Goal: Task Accomplishment & Management: Complete application form

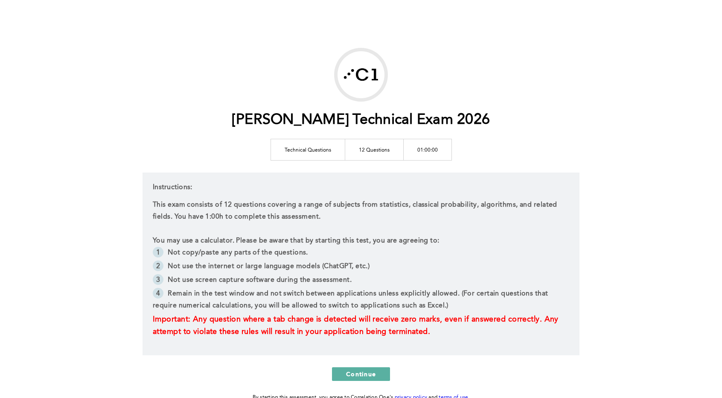
scroll to position [1, 0]
click at [358, 370] on span "Continue" at bounding box center [361, 374] width 30 height 8
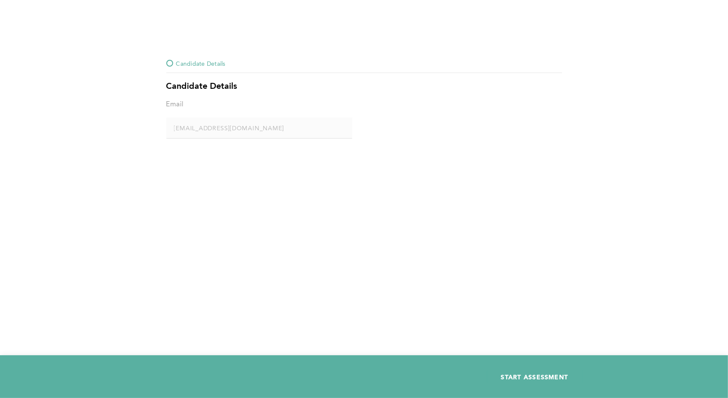
click at [539, 373] on span "START ASSESSMENT" at bounding box center [534, 377] width 67 height 8
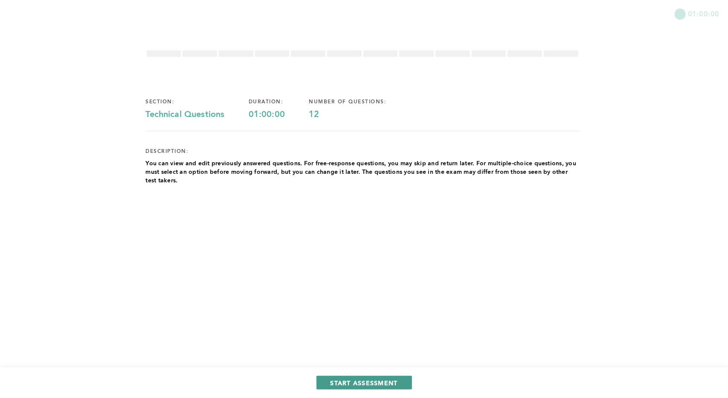
click at [372, 376] on button "START ASSESSMENT" at bounding box center [365, 383] width 96 height 14
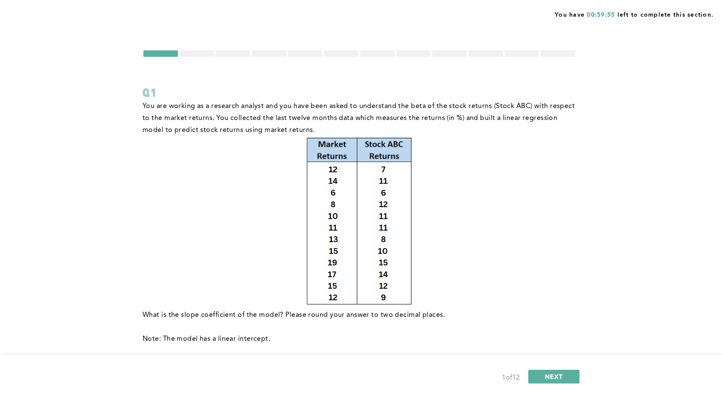
click at [188, 57] on div at bounding box center [360, 54] width 434 height 8
drag, startPoint x: 193, startPoint y: 54, endPoint x: 211, endPoint y: 62, distance: 19.5
click at [207, 59] on form "Q1 You are working as a research analyst and you have been asked to understand …" at bounding box center [360, 239] width 434 height 378
click at [546, 372] on button "NEXT" at bounding box center [553, 377] width 51 height 14
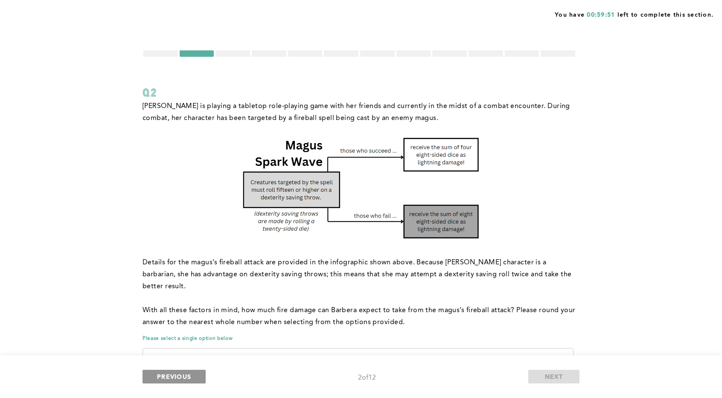
click at [178, 374] on span "PREVIOUS" at bounding box center [174, 376] width 34 height 8
click at [175, 379] on span "PREVIOUS" at bounding box center [174, 376] width 34 height 8
click at [166, 52] on div at bounding box center [160, 53] width 35 height 6
click at [172, 58] on form "Q2 [PERSON_NAME] is playing a tabletop role-playing game with her friends and c…" at bounding box center [360, 257] width 434 height 415
click at [183, 373] on span "PREVIOUS" at bounding box center [174, 376] width 34 height 8
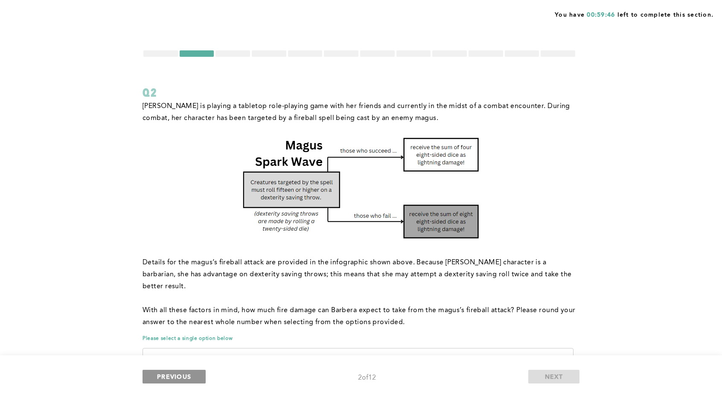
click at [183, 373] on span "PREVIOUS" at bounding box center [174, 376] width 34 height 8
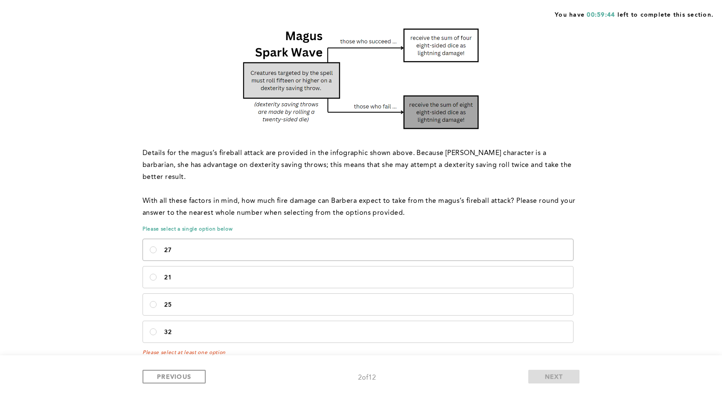
click at [198, 239] on label "27" at bounding box center [358, 249] width 430 height 21
click at [157, 246] on input "27" at bounding box center [153, 249] width 7 height 7
radio input "true"
click at [173, 371] on button "PREVIOUS" at bounding box center [174, 377] width 63 height 14
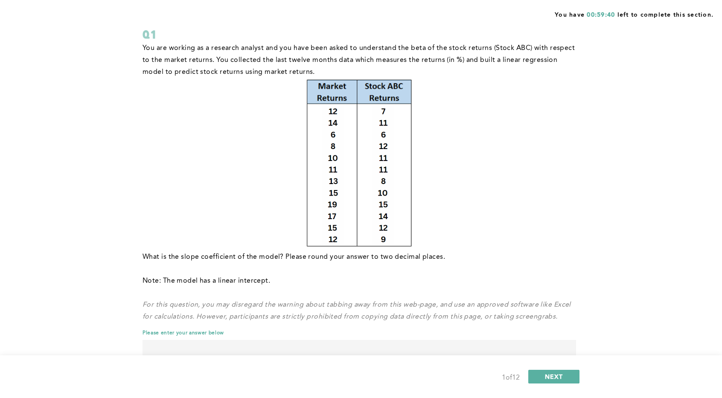
scroll to position [58, 0]
click at [556, 371] on button "NEXT" at bounding box center [553, 377] width 51 height 14
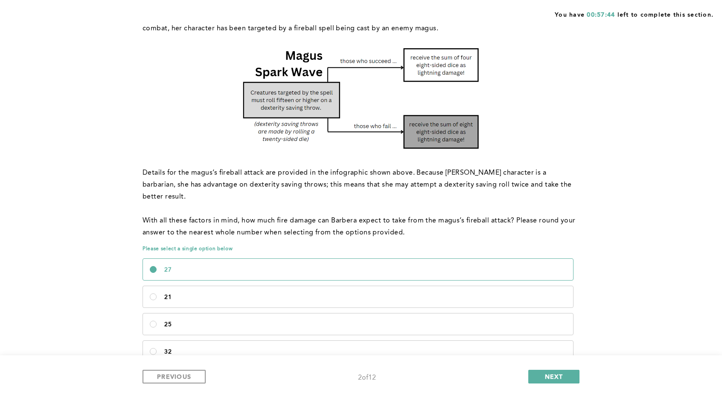
scroll to position [109, 0]
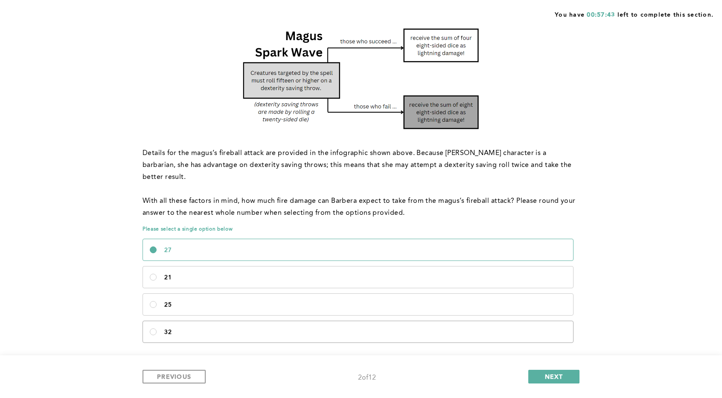
click at [206, 321] on label "32" at bounding box center [358, 331] width 430 height 21
click at [157, 328] on input "32" at bounding box center [153, 331] width 7 height 7
radio input "true"
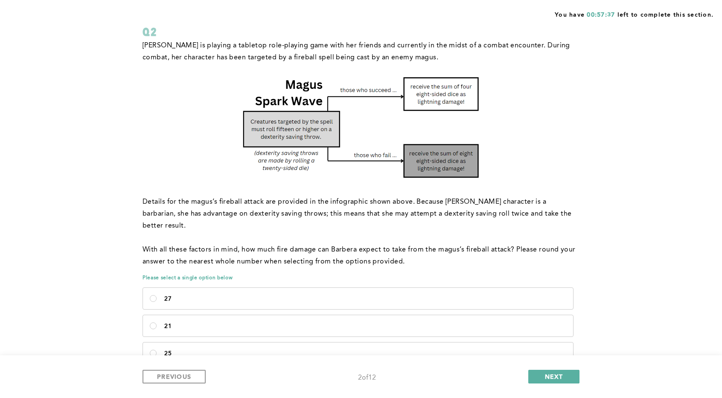
scroll to position [62, 0]
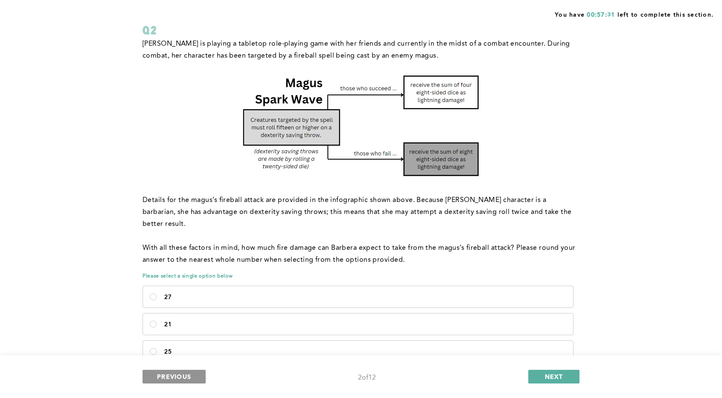
click at [180, 379] on span "PREVIOUS" at bounding box center [174, 376] width 34 height 8
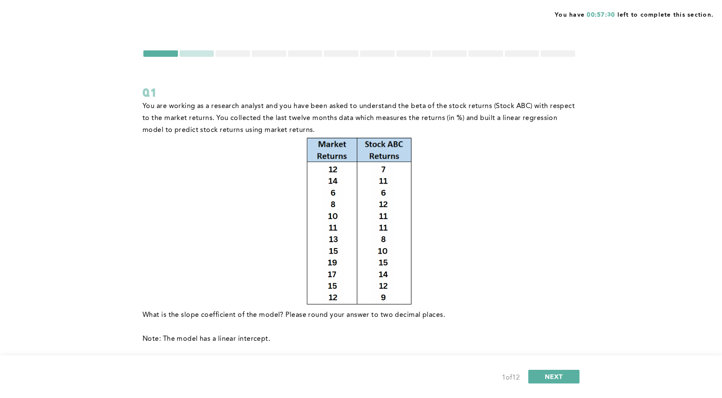
scroll to position [84, 0]
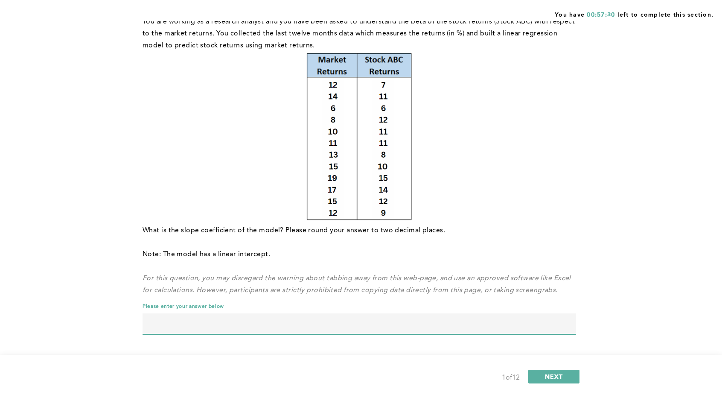
click at [187, 331] on input "text" at bounding box center [360, 323] width 434 height 20
type input "0.47"
click at [268, 198] on p at bounding box center [360, 138] width 434 height 173
click at [539, 375] on button "NEXT" at bounding box center [553, 377] width 51 height 14
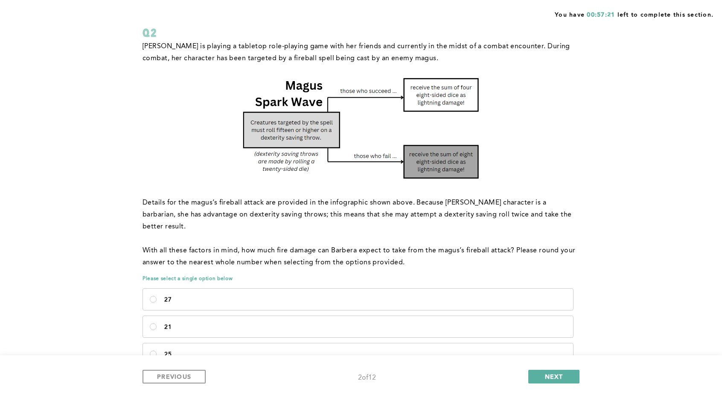
scroll to position [61, 0]
click at [538, 371] on button "NEXT" at bounding box center [553, 377] width 51 height 14
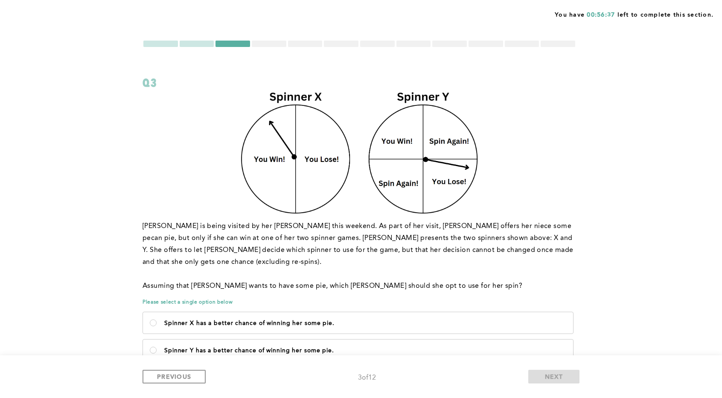
scroll to position [52, 0]
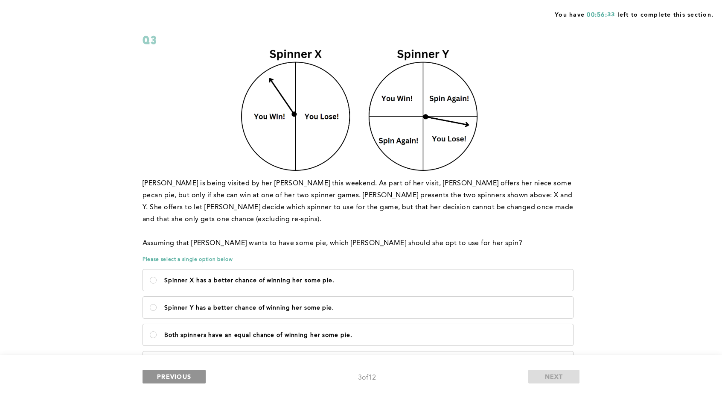
click at [166, 373] on span "PREVIOUS" at bounding box center [174, 376] width 34 height 8
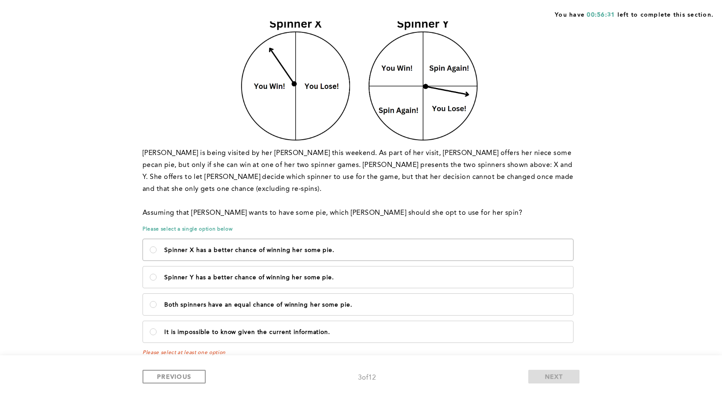
scroll to position [0, 0]
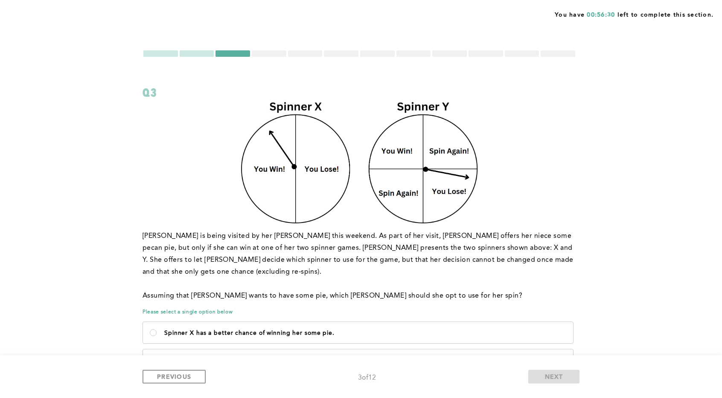
click at [199, 54] on div at bounding box center [197, 53] width 35 height 6
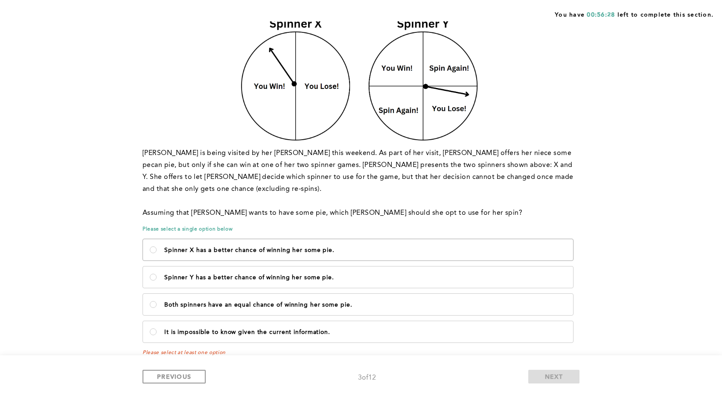
click at [255, 247] on p "Spinner X has a better chance of winning her some pie." at bounding box center [365, 250] width 402 height 7
click at [157, 246] on pie\ "Spinner X has a better chance of winning her some pie." at bounding box center [153, 249] width 7 height 7
radio pie\ "true"
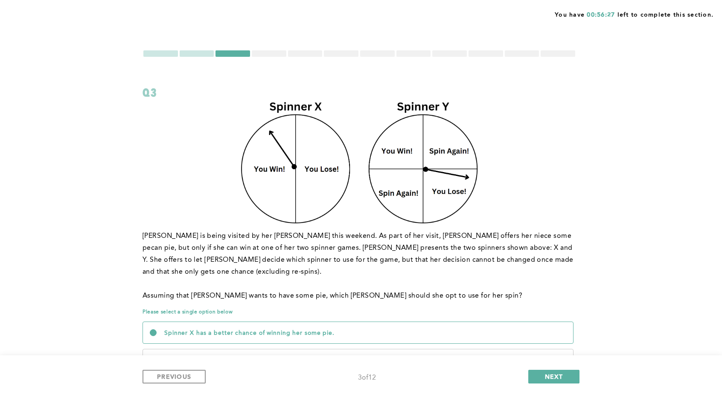
click at [197, 52] on div at bounding box center [197, 53] width 35 height 6
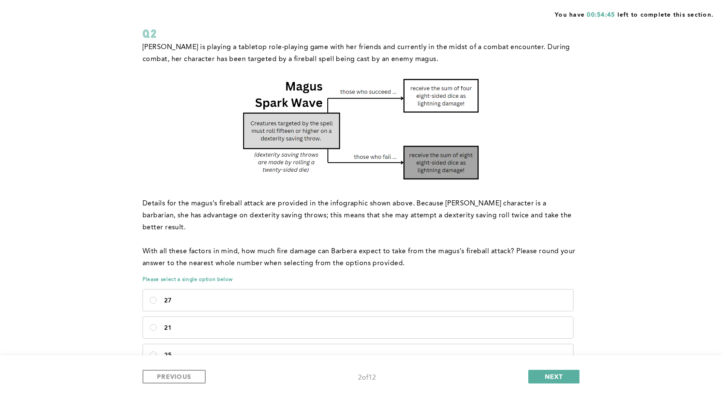
scroll to position [58, 0]
click at [220, 290] on label "27" at bounding box center [358, 300] width 430 height 21
click at [157, 297] on input "27" at bounding box center [153, 300] width 7 height 7
radio input "true"
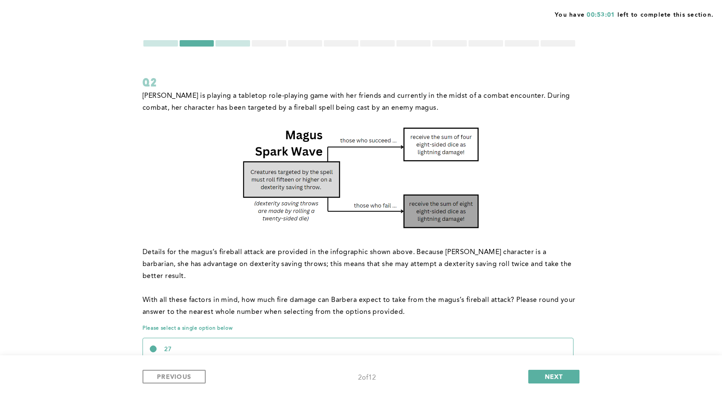
scroll to position [9, 0]
click at [533, 371] on button "NEXT" at bounding box center [553, 377] width 51 height 14
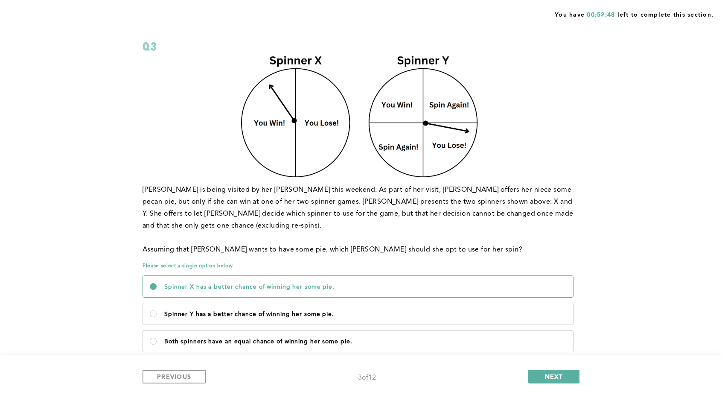
scroll to position [48, 0]
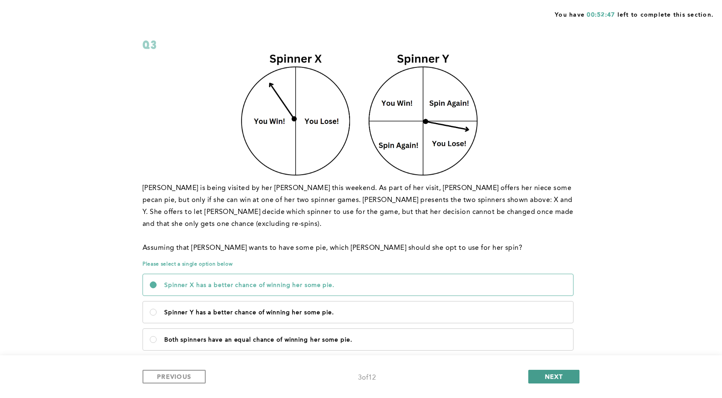
click at [560, 373] on span "NEXT" at bounding box center [554, 376] width 18 height 8
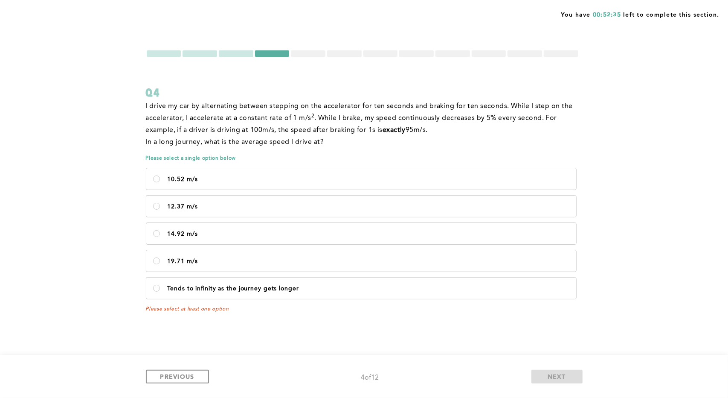
click at [237, 54] on div at bounding box center [236, 53] width 35 height 6
click at [224, 177] on p "10.52 m/s" at bounding box center [369, 179] width 402 height 7
click at [160, 177] on m\/s\<\/p\> "10.52 m/s" at bounding box center [156, 178] width 7 height 7
radio m\/s\<\/p\> "true"
click at [246, 48] on div "You have 00:52:34 left to complete this section. Q4 I drive my car by alternati…" at bounding box center [364, 199] width 728 height 398
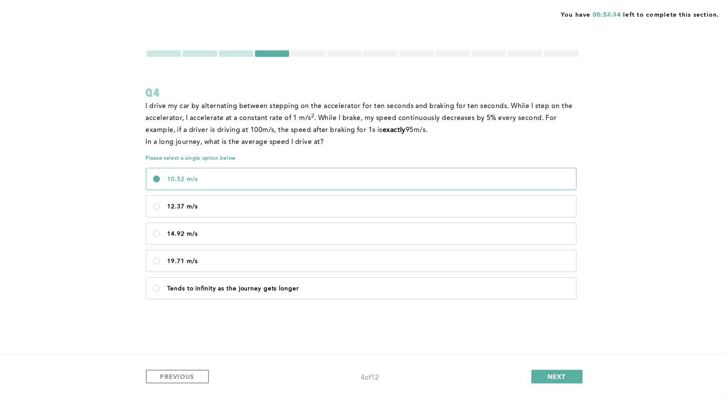
click at [241, 54] on div at bounding box center [236, 53] width 35 height 6
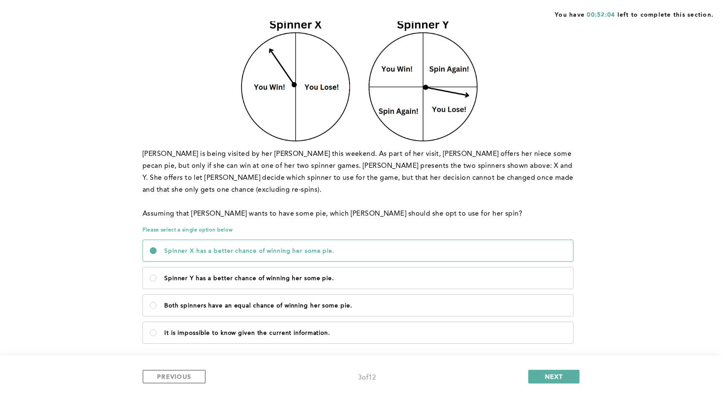
scroll to position [83, 0]
click at [339, 295] on label "Both spinners have an equal chance of winning her some pie." at bounding box center [358, 304] width 430 height 21
click at [157, 301] on pie\ "Both spinners have an equal chance of winning her some pie." at bounding box center [153, 304] width 7 height 7
radio pie\ "true"
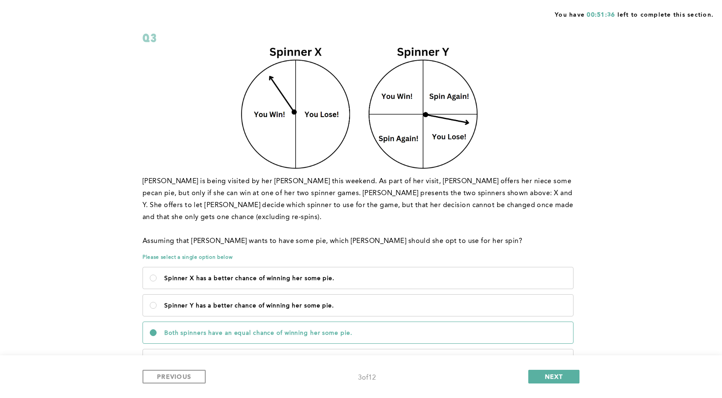
scroll to position [55, 0]
click at [570, 376] on button "NEXT" at bounding box center [553, 377] width 51 height 14
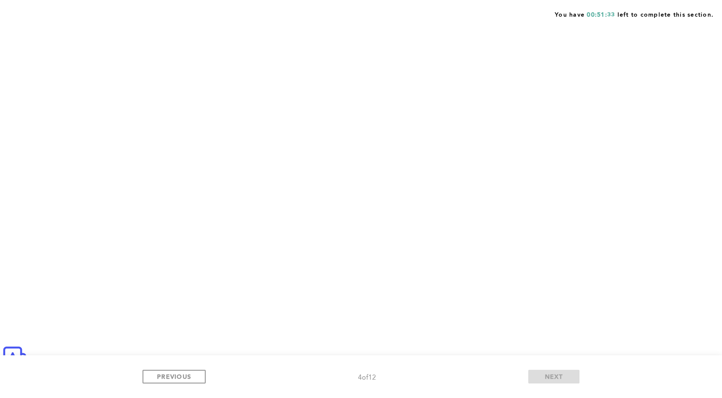
scroll to position [0, 0]
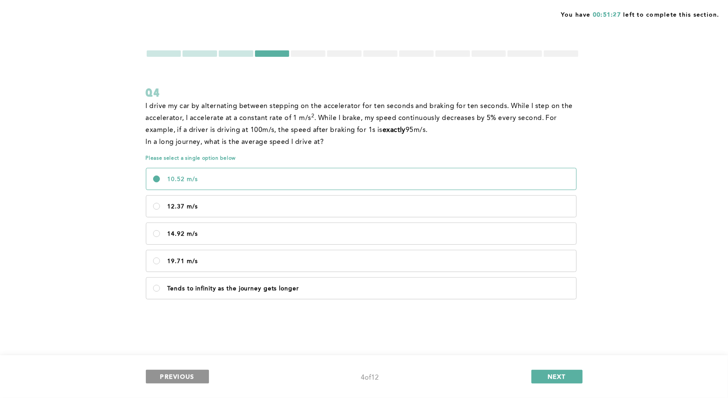
click at [195, 373] on button "PREVIOUS" at bounding box center [177, 377] width 63 height 14
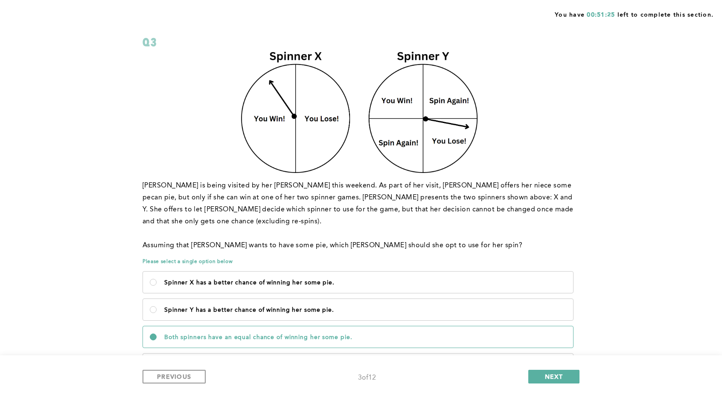
scroll to position [50, 0]
click at [539, 372] on button "NEXT" at bounding box center [553, 377] width 51 height 14
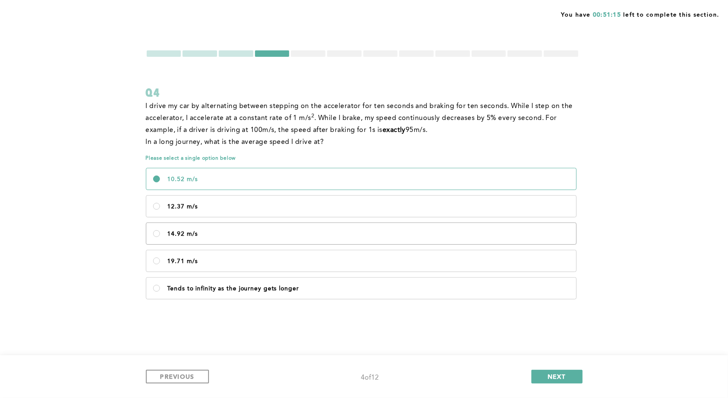
click at [364, 228] on label "14.92 m/s" at bounding box center [361, 233] width 430 height 21
click at [160, 230] on m\/s\<\/p\> "14.92 m/s" at bounding box center [156, 233] width 7 height 7
radio m\/s\<\/p\> "true"
click at [384, 103] on p "I drive my car by alternating between stepping on the accelerator for ten secon…" at bounding box center [363, 118] width 434 height 36
click at [189, 375] on span "PREVIOUS" at bounding box center [177, 376] width 34 height 8
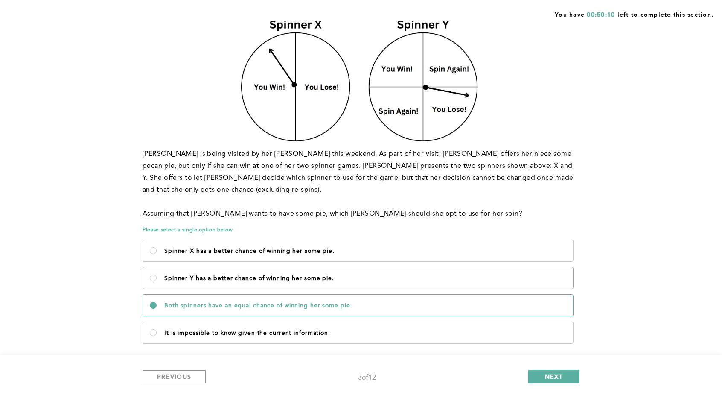
scroll to position [83, 0]
click at [545, 374] on span "NEXT" at bounding box center [554, 376] width 18 height 8
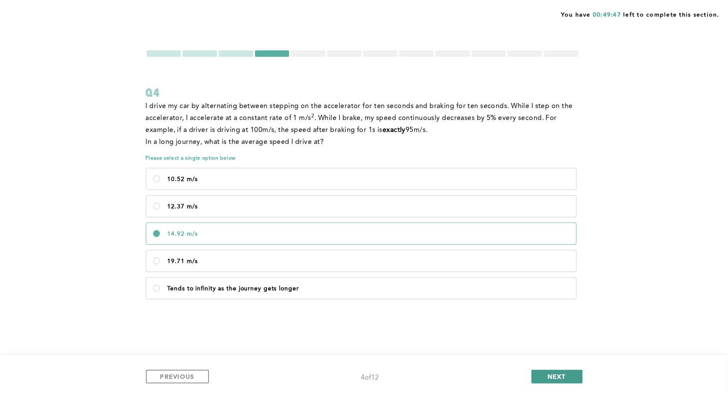
click at [534, 375] on button "NEXT" at bounding box center [557, 377] width 51 height 14
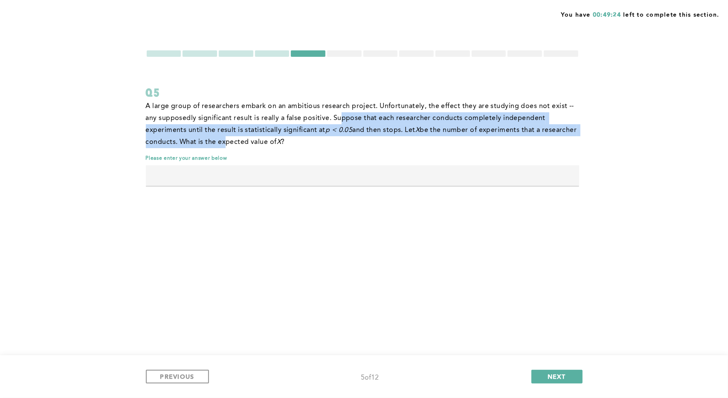
drag, startPoint x: 259, startPoint y: 143, endPoint x: 341, endPoint y: 120, distance: 85.0
click at [341, 120] on p "A large group of researchers embark on an ambitious research project. Unfortuna…" at bounding box center [363, 124] width 434 height 48
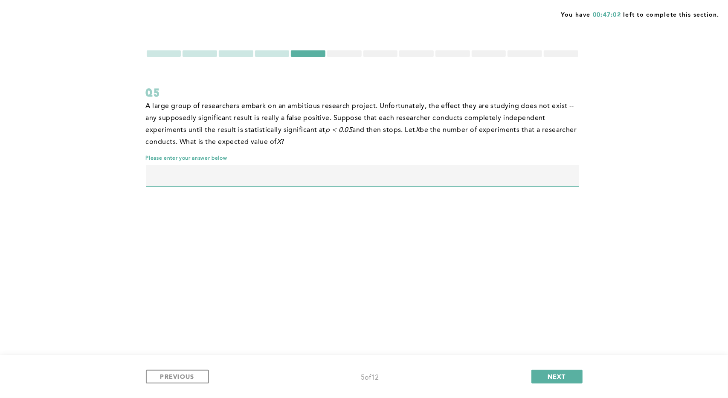
click at [347, 178] on input "text" at bounding box center [363, 175] width 434 height 20
type input "20"
click at [391, 154] on div "A large group of researchers embark on an ambitious research project. Unfortuna…" at bounding box center [363, 127] width 434 height 55
click at [542, 379] on button "NEXT" at bounding box center [557, 377] width 51 height 14
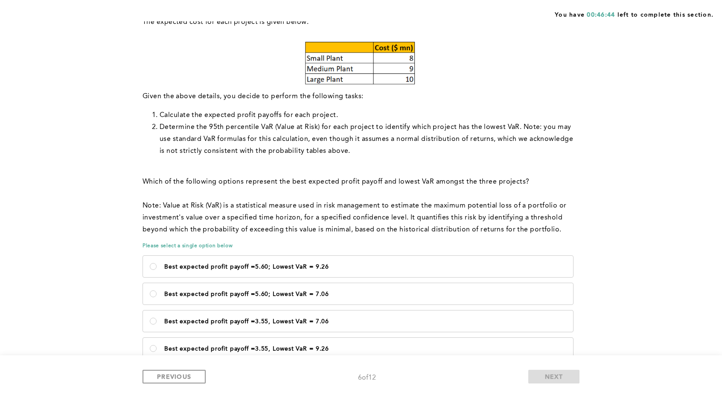
scroll to position [293, 0]
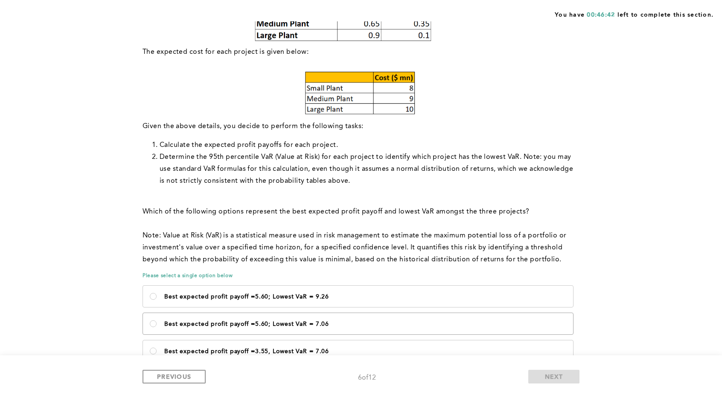
click at [339, 320] on p "Best expected profit payoff =5.60; Lowest VaR = 7.06" at bounding box center [365, 323] width 402 height 7
click at [157, 320] on 7\ "Best expected profit payoff =5.60; Lowest VaR = 7.06" at bounding box center [153, 323] width 7 height 7
radio 7\ "true"
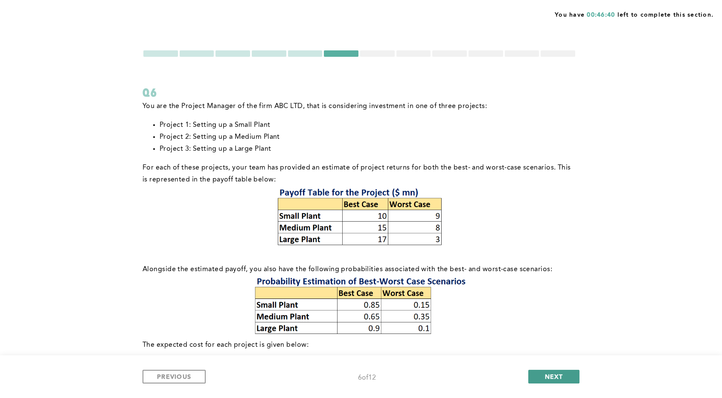
click at [541, 373] on button "NEXT" at bounding box center [553, 377] width 51 height 14
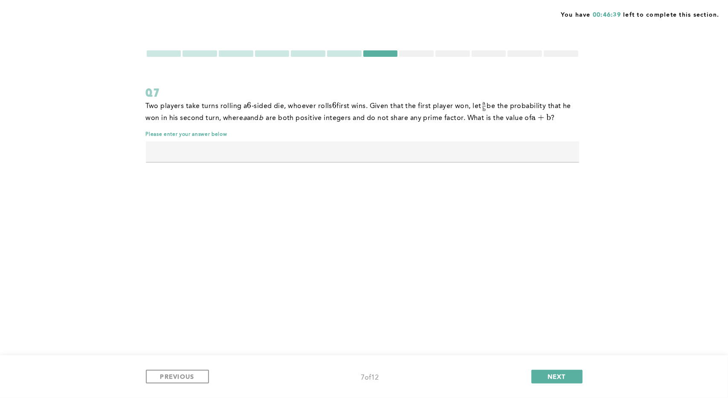
click at [338, 155] on input "text" at bounding box center [363, 151] width 434 height 20
type input "1571"
click at [307, 201] on div "You have 00:44:21 left to complete this section. Q7 Two players take turns roll…" at bounding box center [364, 199] width 728 height 398
click at [179, 373] on span "PREVIOUS" at bounding box center [177, 376] width 34 height 8
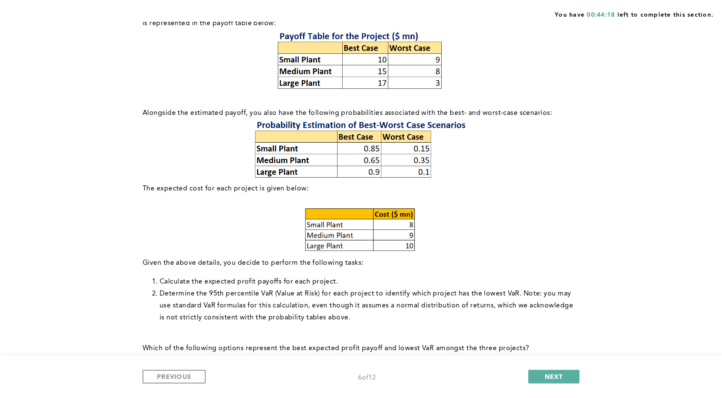
scroll to position [323, 0]
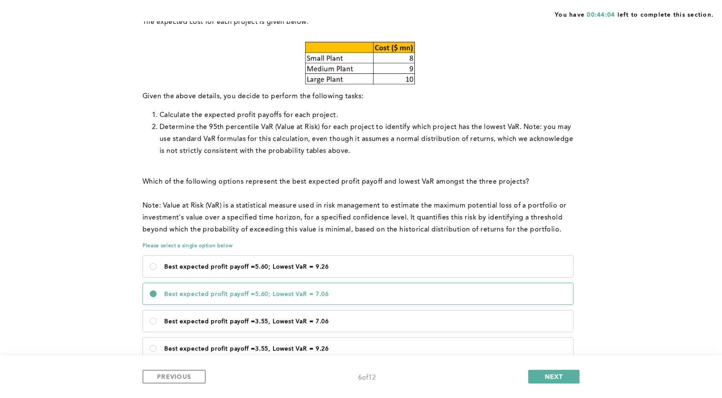
click at [549, 383] on div "PREVIOUS 6 of 12 NEXT" at bounding box center [361, 377] width 437 height 14
click at [550, 380] on span "NEXT" at bounding box center [554, 376] width 18 height 8
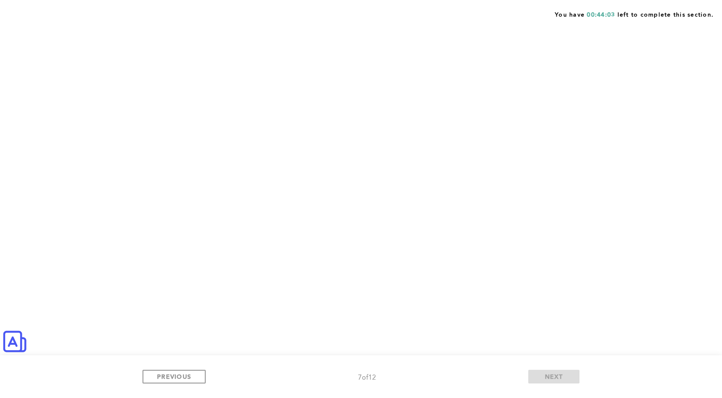
scroll to position [0, 0]
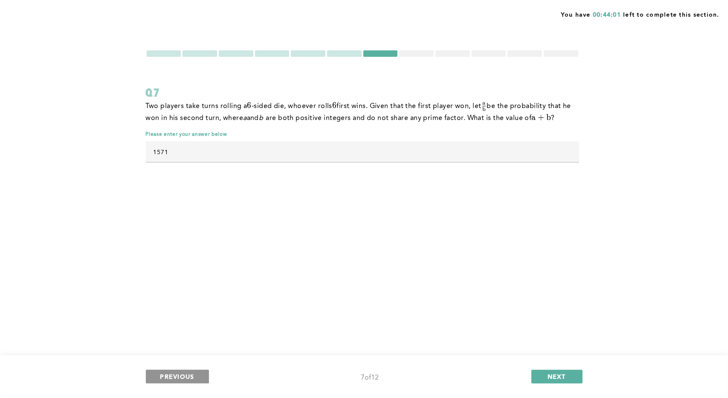
click at [194, 378] on button "PREVIOUS" at bounding box center [177, 377] width 63 height 14
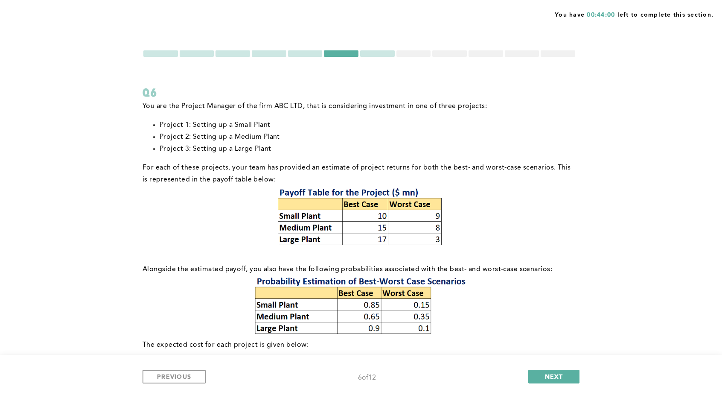
click at [346, 51] on div at bounding box center [341, 53] width 35 height 6
click at [543, 376] on button "NEXT" at bounding box center [553, 377] width 51 height 14
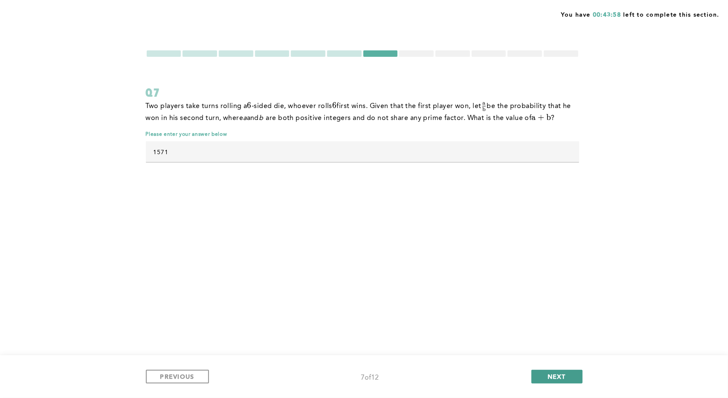
click at [559, 381] on button "NEXT" at bounding box center [557, 377] width 51 height 14
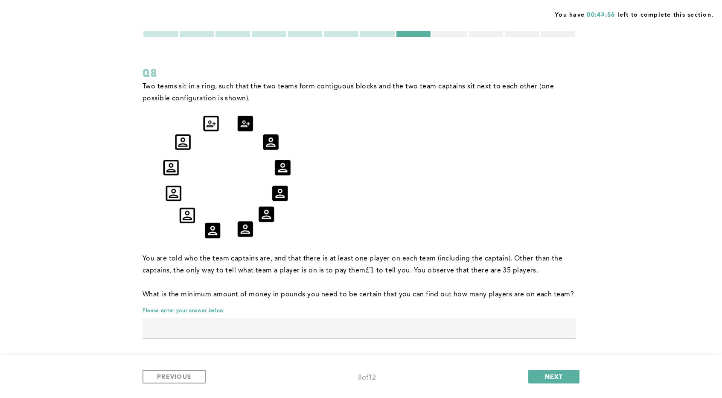
scroll to position [24, 0]
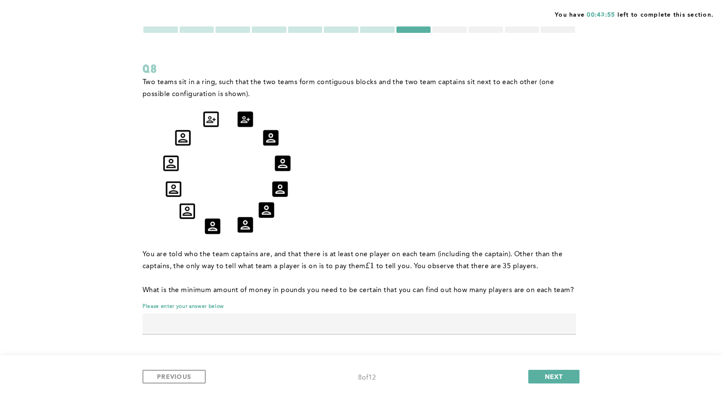
click at [253, 320] on input "text" at bounding box center [360, 323] width 434 height 20
click at [273, 318] on input "text" at bounding box center [360, 323] width 434 height 20
type input "6"
click at [569, 375] on button "NEXT" at bounding box center [553, 377] width 51 height 14
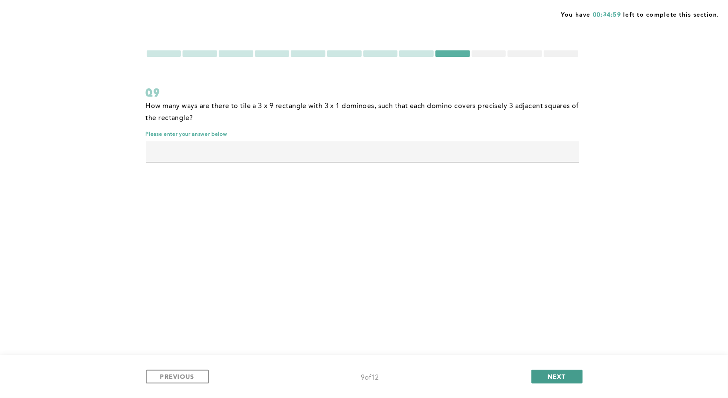
click at [545, 374] on button "NEXT" at bounding box center [557, 377] width 51 height 14
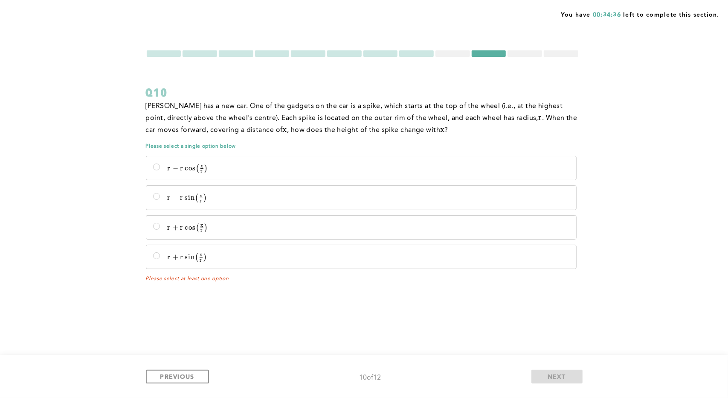
click at [415, 56] on div at bounding box center [416, 53] width 35 height 6
click at [235, 229] on p "r + r cos ⁡  ⁣ ( x r ) r + r\cos\!\left(\frac{x}{r}\right) r + r cos ( r x ​ )" at bounding box center [369, 227] width 402 height 9
click at [160, 229] on input "r + r cos ⁡  ⁣ ( x r ) r + r\cos\!\left(\frac{x}{r}\right) r + r cos ( r x ​ )" at bounding box center [156, 226] width 7 height 7
radio input "true"
click at [548, 376] on span "NEXT" at bounding box center [557, 376] width 18 height 8
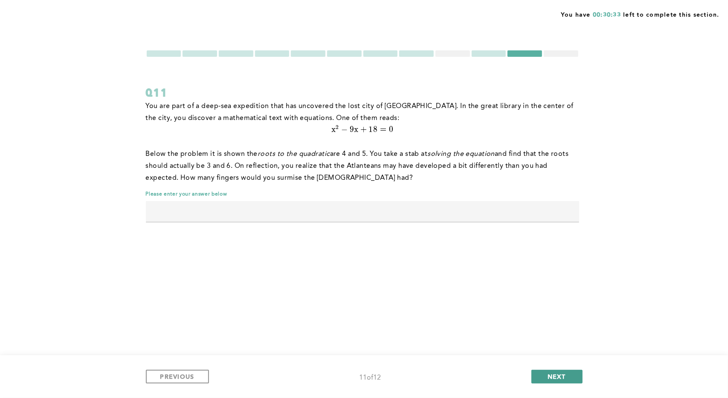
click at [544, 373] on button "NEXT" at bounding box center [557, 377] width 51 height 14
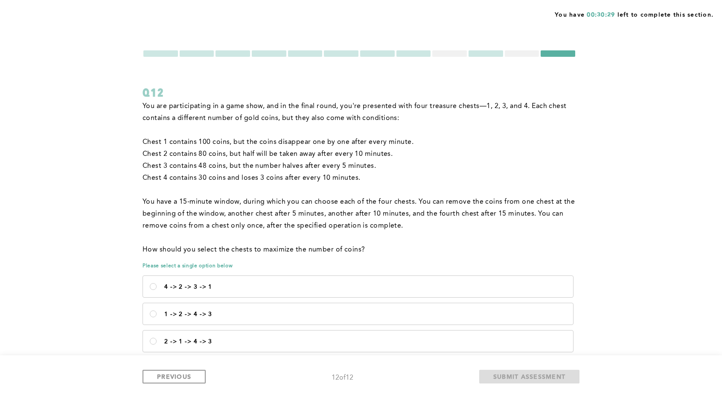
click at [528, 52] on div at bounding box center [522, 53] width 35 height 6
click at [233, 289] on p "4 -> 2 -> 3 -> 1" at bounding box center [365, 286] width 402 height 7
click at [157, 289] on 1\<\/p\> "4 -> 2 -> 3 -> 1" at bounding box center [153, 286] width 7 height 7
radio 1\<\/p\> "true"
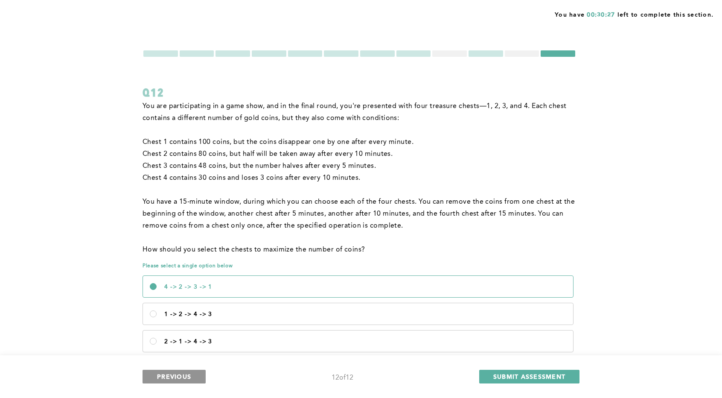
click at [182, 372] on span "PREVIOUS" at bounding box center [174, 376] width 34 height 8
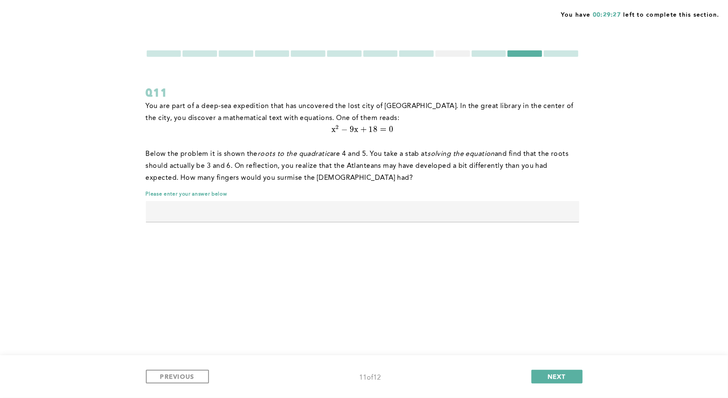
click at [458, 54] on div at bounding box center [453, 53] width 35 height 6
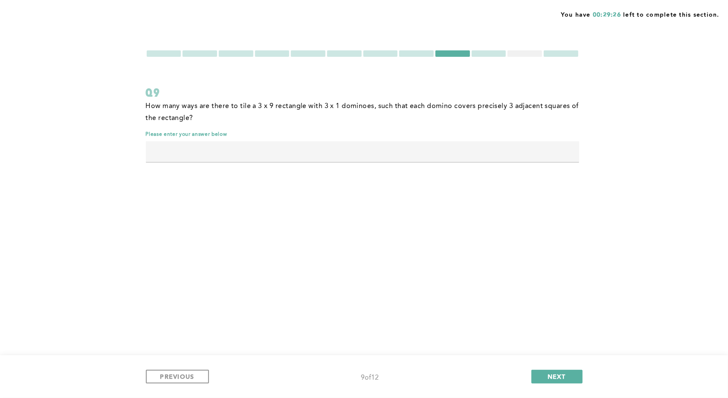
click at [522, 54] on div at bounding box center [525, 53] width 35 height 6
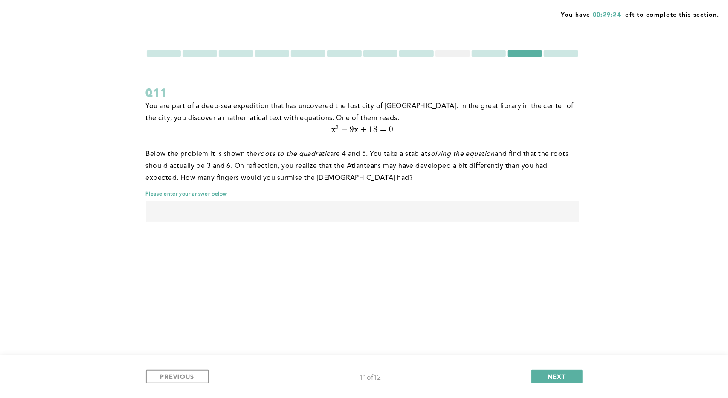
click at [452, 54] on div at bounding box center [453, 53] width 35 height 6
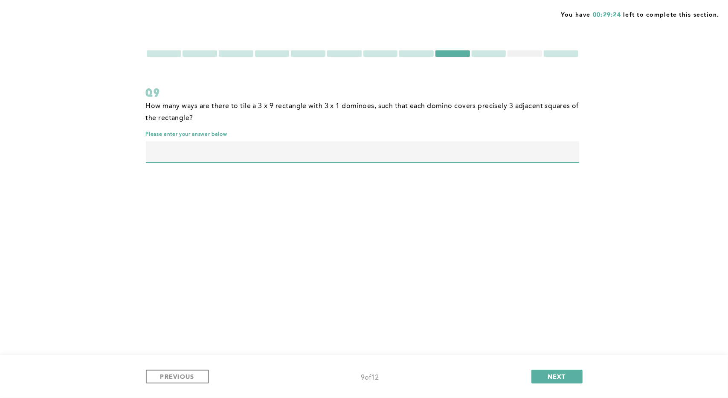
click at [341, 153] on input "text" at bounding box center [363, 151] width 434 height 20
type input "19"
click at [548, 374] on span "NEXT" at bounding box center [557, 376] width 18 height 8
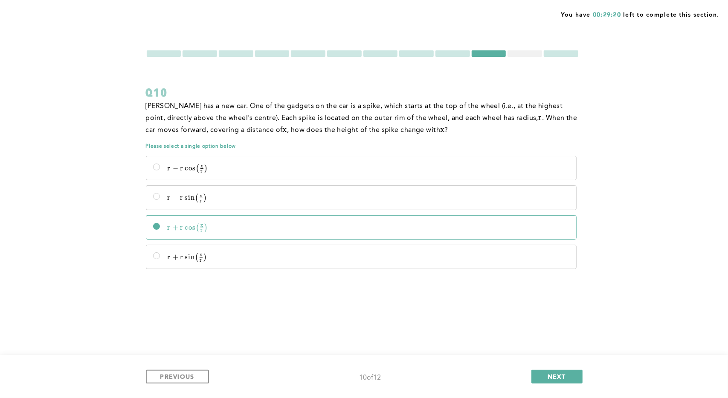
click at [510, 53] on div at bounding box center [525, 53] width 35 height 6
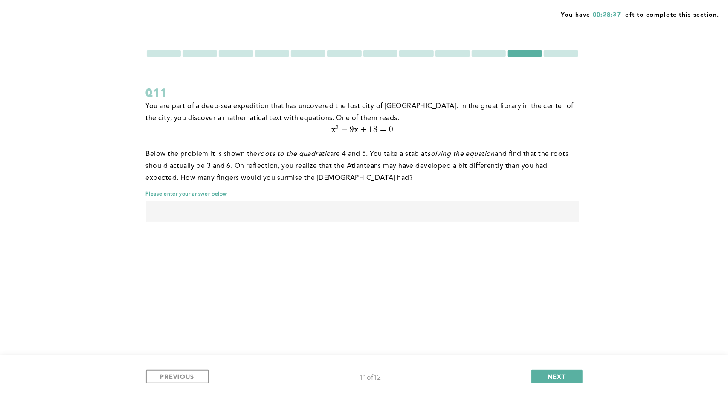
click at [327, 208] on input "text" at bounding box center [363, 211] width 434 height 20
click at [370, 175] on p "Below the problem it is shown the roots to the quadratic are 4 and 5. You take …" at bounding box center [363, 166] width 434 height 36
click at [326, 217] on input "text" at bounding box center [363, 211] width 434 height 20
type input "12"
click at [553, 370] on button "NEXT" at bounding box center [557, 377] width 51 height 14
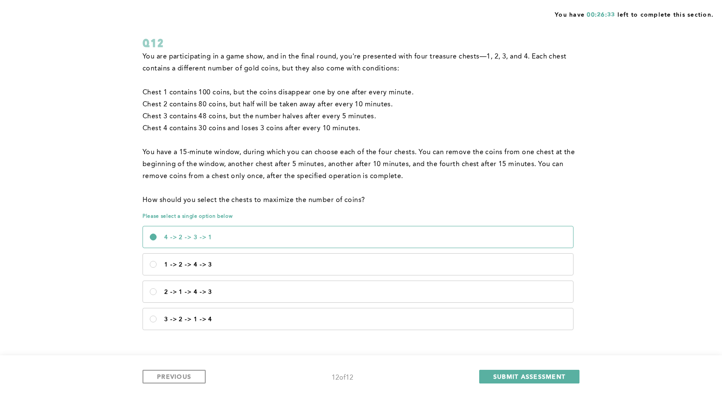
scroll to position [49, 0]
click at [225, 313] on label "3 -> 2 -> 1 -> 4" at bounding box center [358, 319] width 430 height 21
click at [157, 316] on 4\<\/p\> "3 -> 2 -> 1 -> 4" at bounding box center [153, 319] width 7 height 7
radio 4\<\/p\> "true"
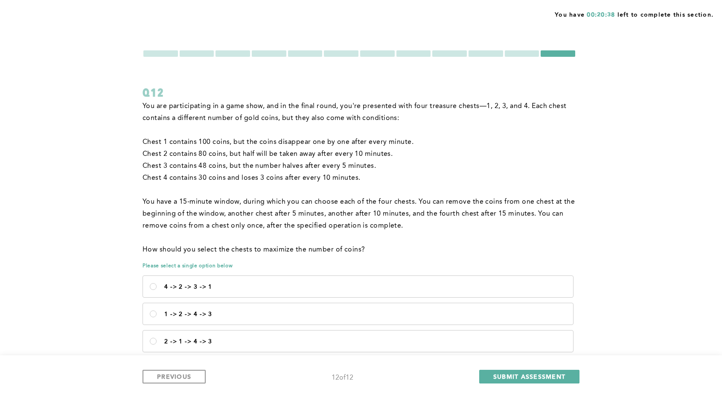
click at [165, 51] on div at bounding box center [160, 53] width 35 height 6
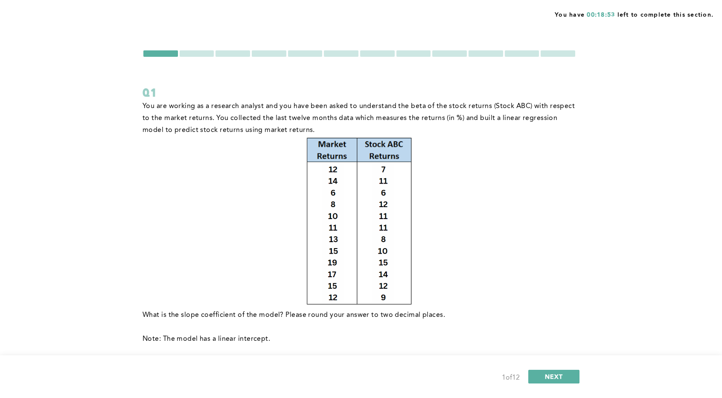
click at [411, 50] on div at bounding box center [360, 54] width 434 height 8
click at [411, 53] on div at bounding box center [413, 53] width 35 height 6
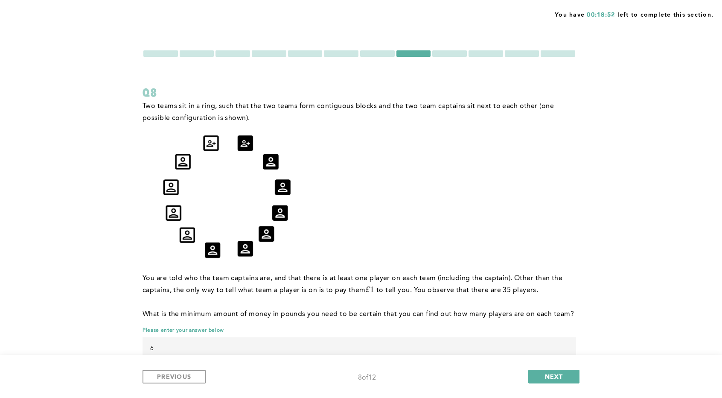
click at [438, 54] on div at bounding box center [449, 53] width 35 height 6
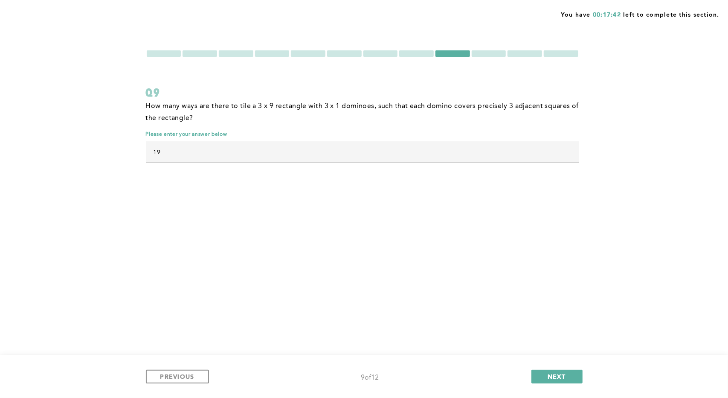
click at [163, 54] on div at bounding box center [164, 53] width 35 height 6
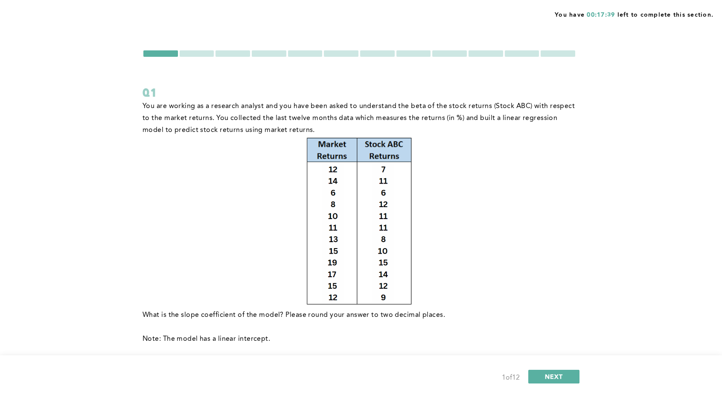
click at [201, 55] on div at bounding box center [197, 53] width 35 height 6
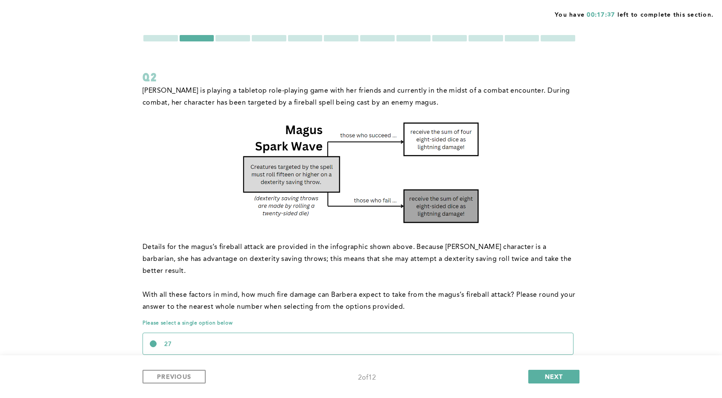
scroll to position [15, 0]
click at [567, 40] on div at bounding box center [558, 38] width 35 height 6
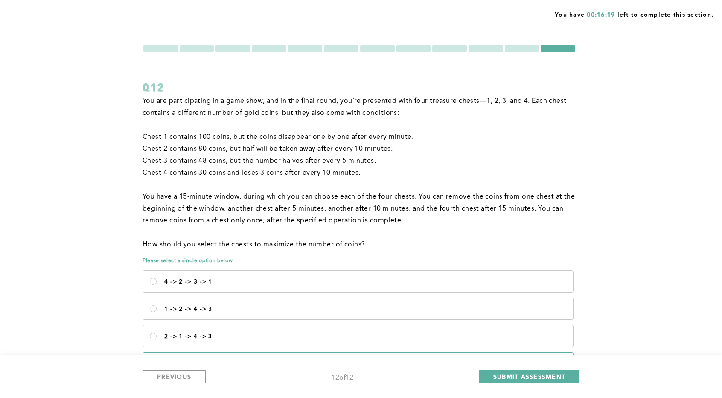
scroll to position [0, 0]
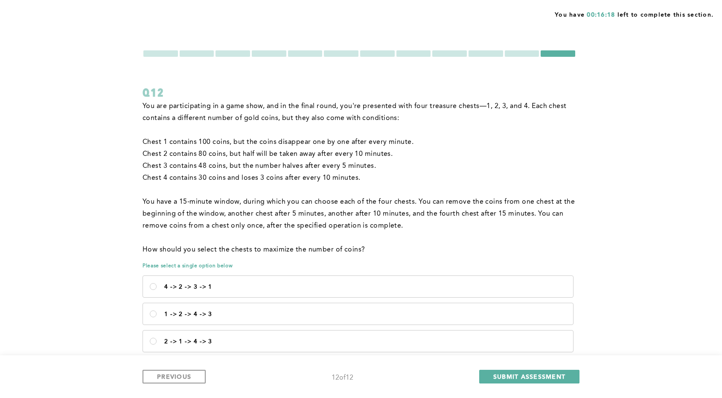
click at [237, 53] on div at bounding box center [233, 53] width 35 height 6
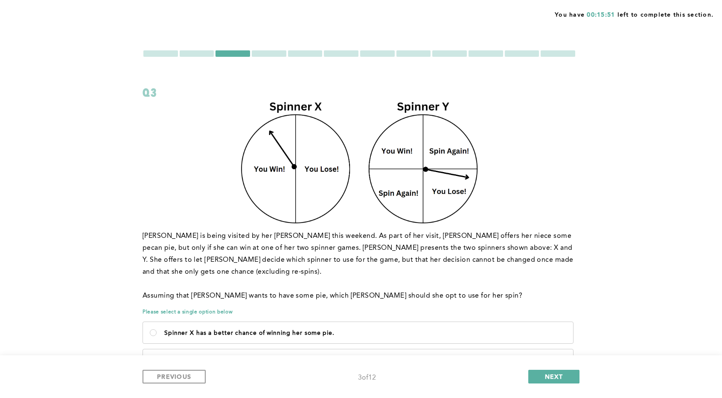
click at [266, 52] on div at bounding box center [269, 53] width 35 height 6
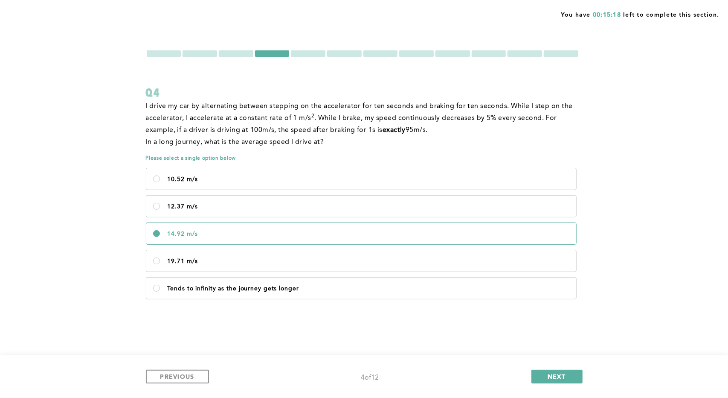
click at [544, 54] on div at bounding box center [561, 53] width 35 height 6
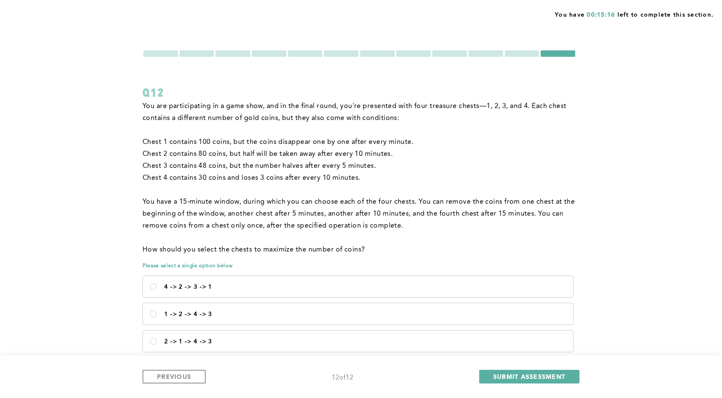
click at [235, 52] on div at bounding box center [233, 53] width 35 height 6
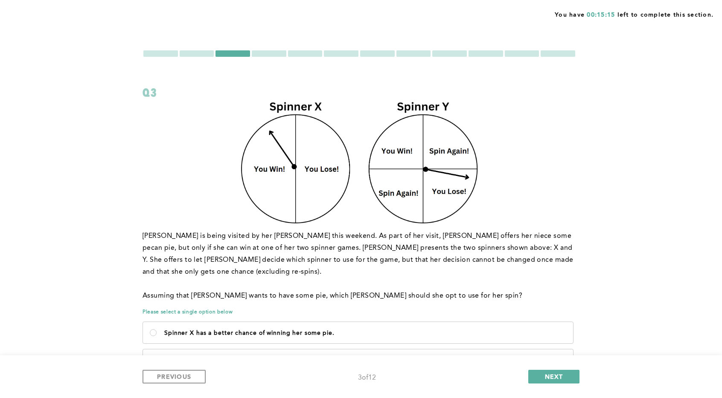
click at [267, 52] on div at bounding box center [269, 53] width 35 height 6
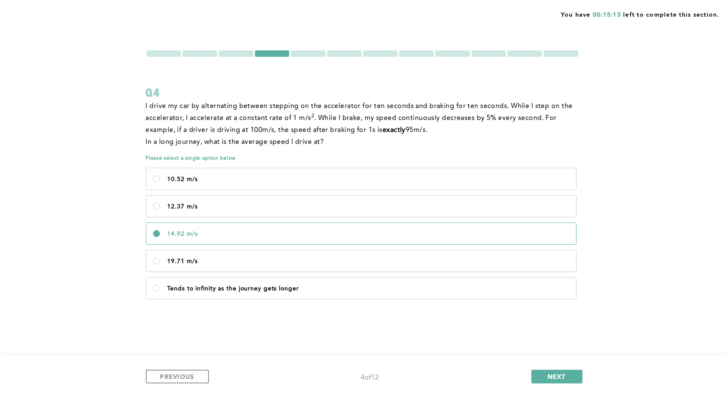
click at [244, 52] on div at bounding box center [236, 53] width 35 height 6
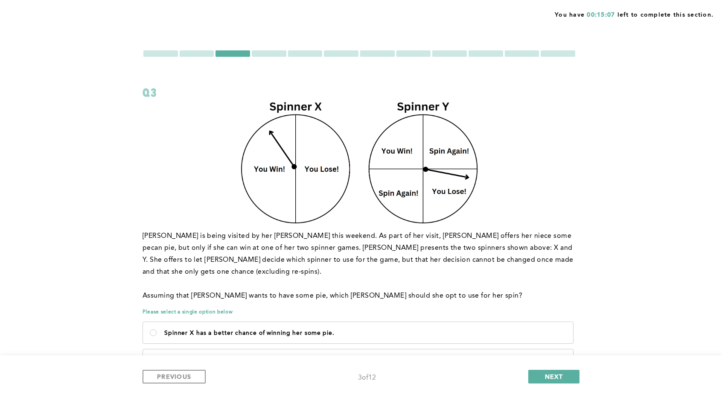
click at [311, 55] on div at bounding box center [305, 53] width 35 height 6
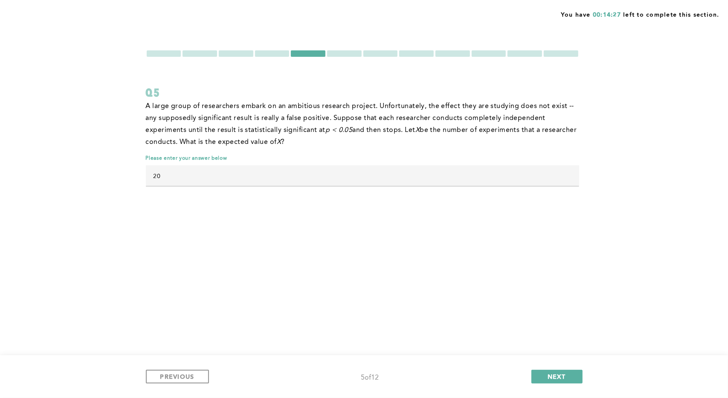
click at [334, 52] on div at bounding box center [344, 53] width 35 height 6
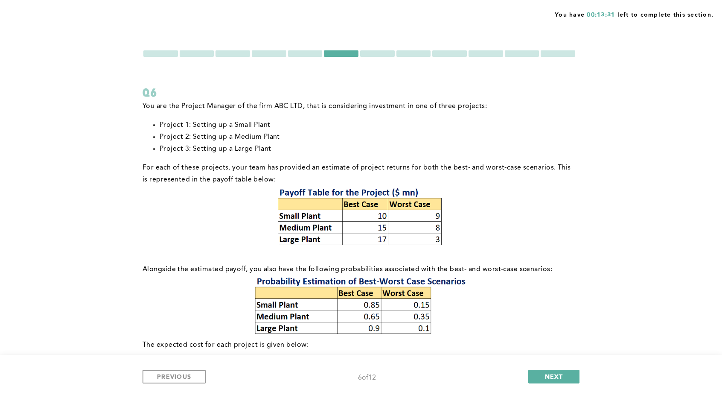
click at [380, 53] on div at bounding box center [377, 53] width 35 height 6
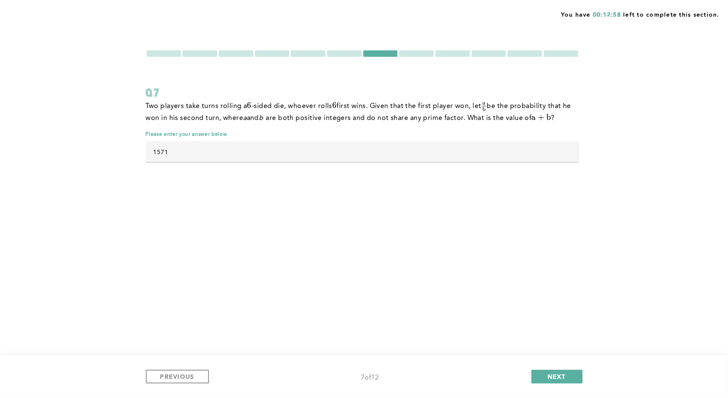
click at [419, 51] on div at bounding box center [416, 53] width 35 height 6
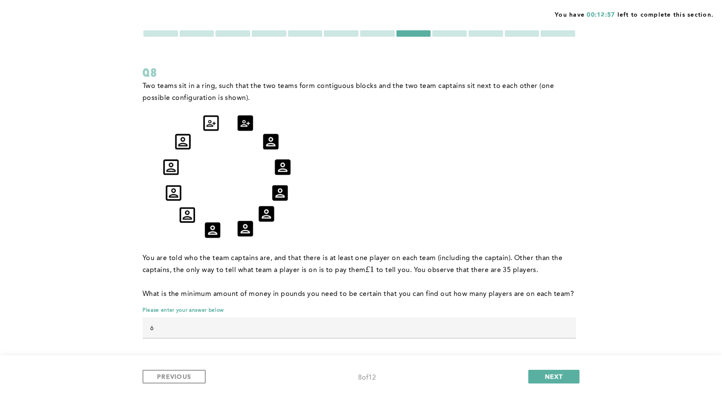
scroll to position [24, 0]
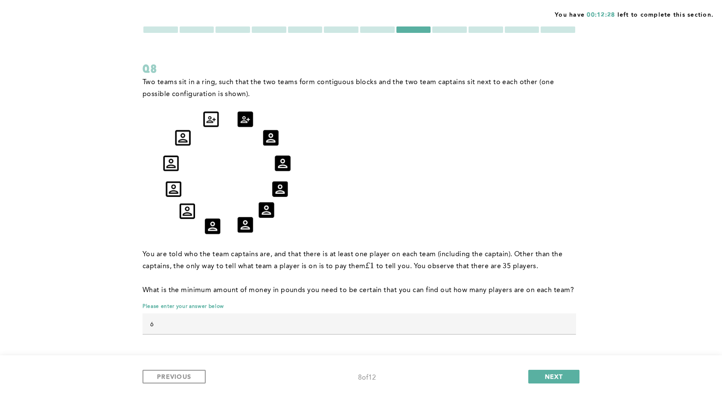
click at [443, 29] on div at bounding box center [449, 29] width 35 height 6
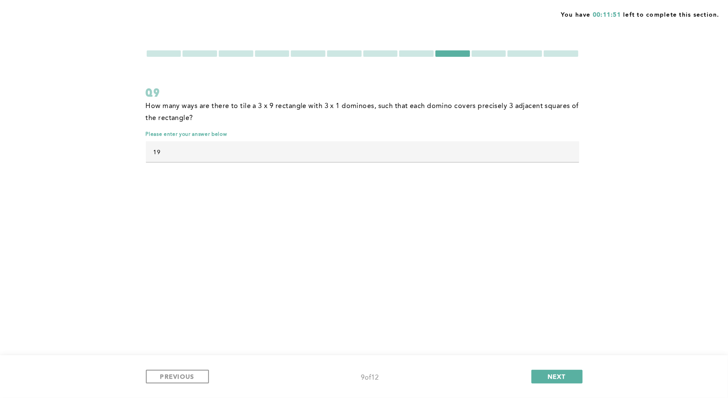
click at [279, 55] on div at bounding box center [272, 53] width 35 height 6
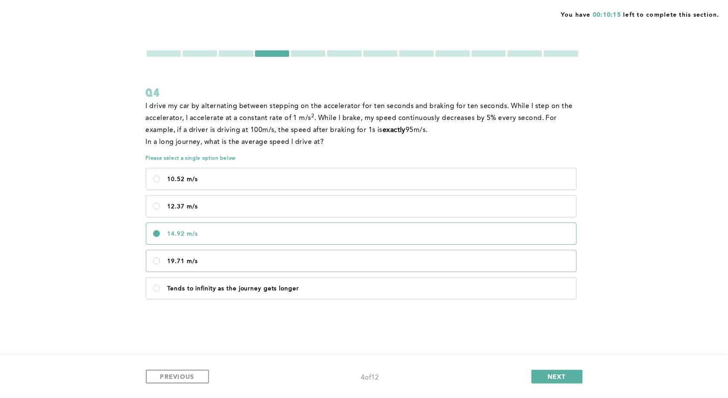
click at [190, 258] on p "19.71 m/s" at bounding box center [369, 261] width 402 height 7
click at [160, 257] on m\/s\<\/p\> "19.71 m/s" at bounding box center [156, 260] width 7 height 7
radio m\/s\<\/p\> "true"
click at [536, 372] on button "NEXT" at bounding box center [557, 377] width 51 height 14
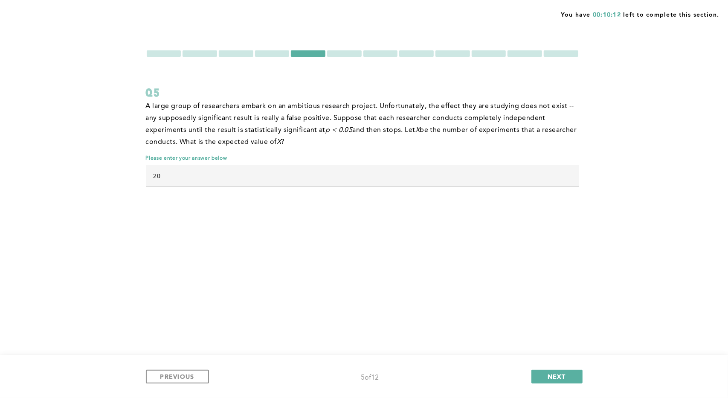
click at [466, 58] on form "Q5 A large group of researchers embark on an ambitious research project. Unfort…" at bounding box center [363, 122] width 434 height 145
click at [465, 52] on div at bounding box center [453, 53] width 35 height 6
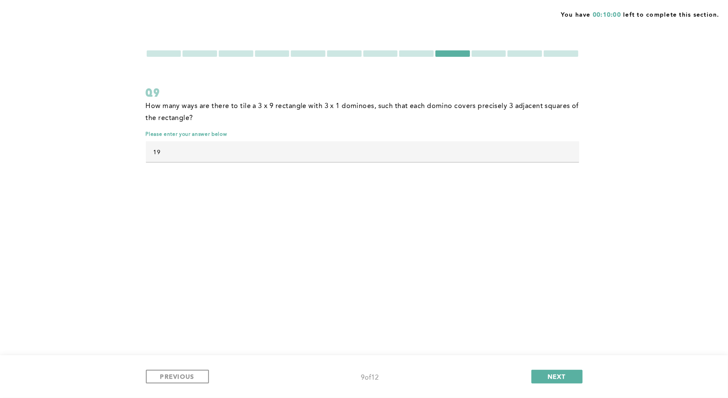
click at [482, 53] on div at bounding box center [489, 53] width 35 height 6
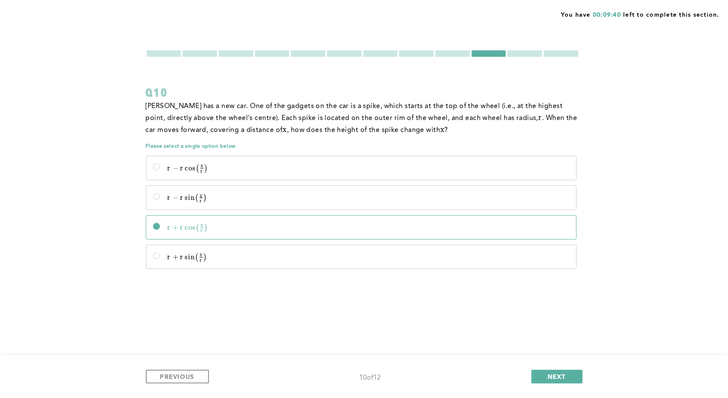
click at [527, 52] on div at bounding box center [525, 53] width 35 height 6
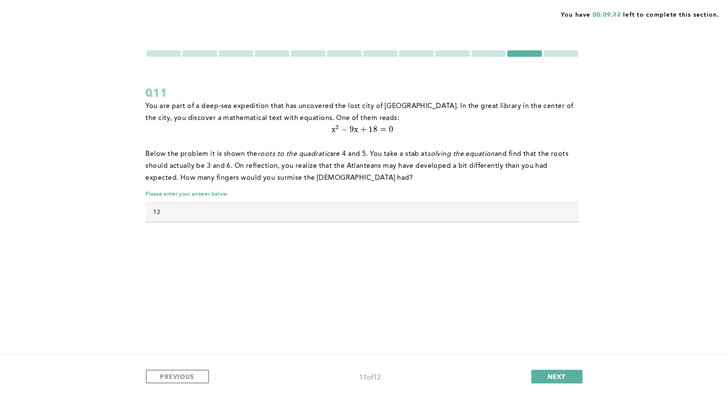
click at [560, 56] on div at bounding box center [561, 53] width 35 height 6
click at [556, 50] on div at bounding box center [561, 53] width 35 height 6
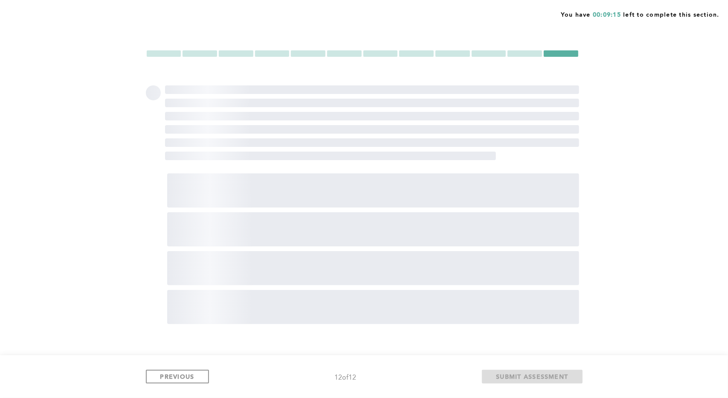
click at [492, 55] on div at bounding box center [489, 53] width 35 height 6
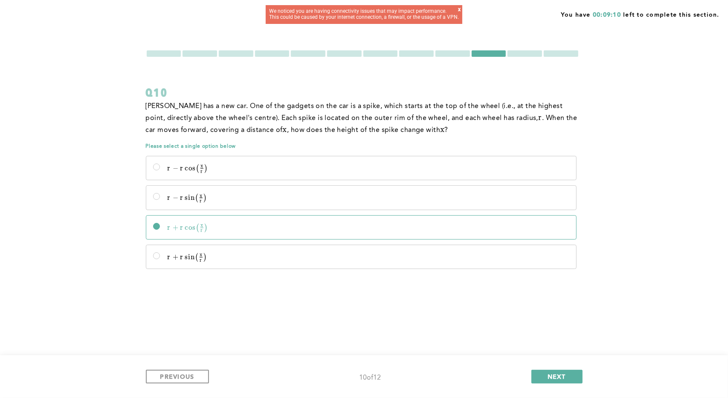
click at [459, 10] on div "x" at bounding box center [459, 12] width 3 height 11
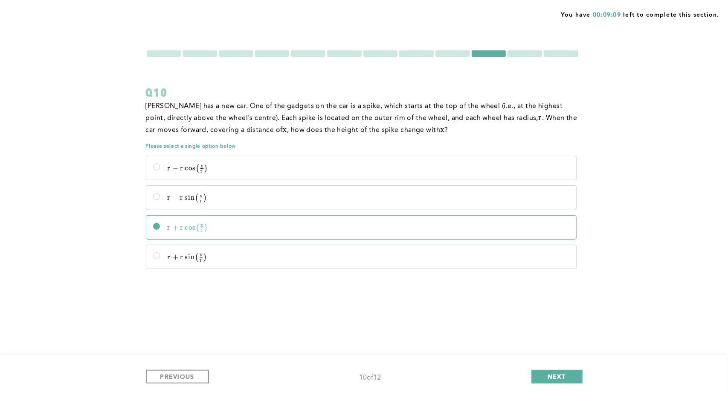
click at [556, 55] on div at bounding box center [561, 53] width 35 height 6
click at [532, 52] on div at bounding box center [525, 53] width 35 height 6
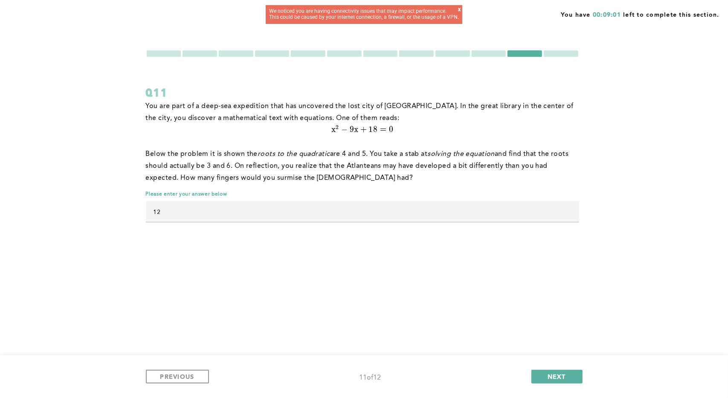
click at [568, 55] on div at bounding box center [561, 53] width 35 height 6
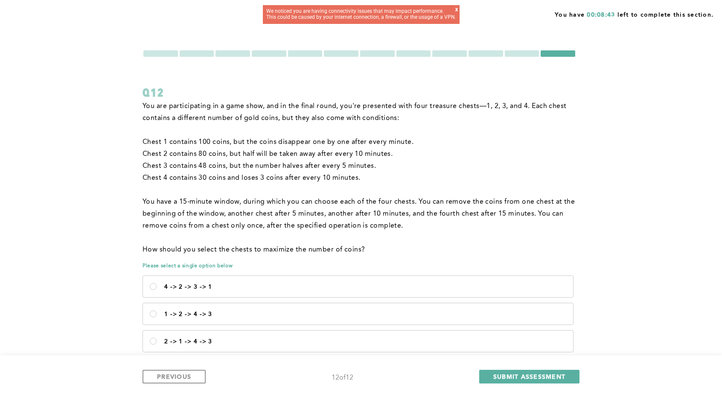
click at [341, 55] on div at bounding box center [341, 53] width 35 height 6
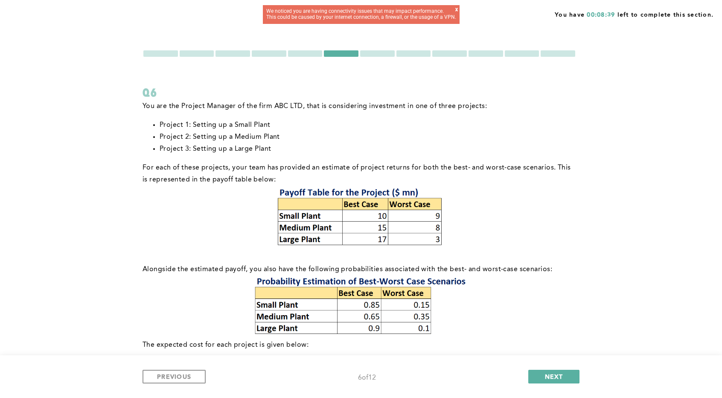
click at [553, 54] on div at bounding box center [558, 53] width 35 height 6
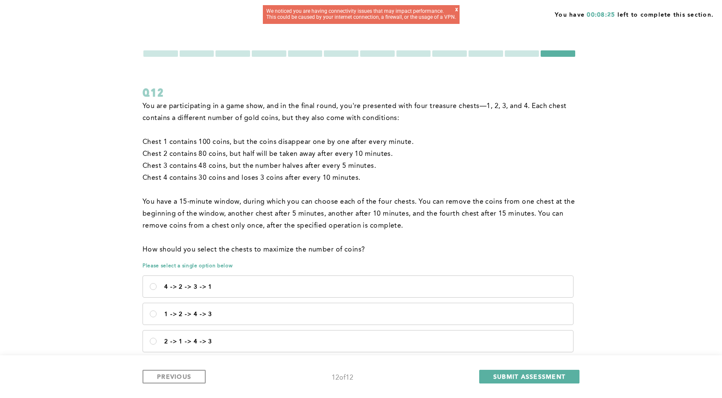
click at [453, 9] on div "We noticed you are having connectivity issues that may impact performance. This…" at bounding box center [361, 15] width 190 height 12
click at [455, 11] on div "x" at bounding box center [456, 12] width 3 height 11
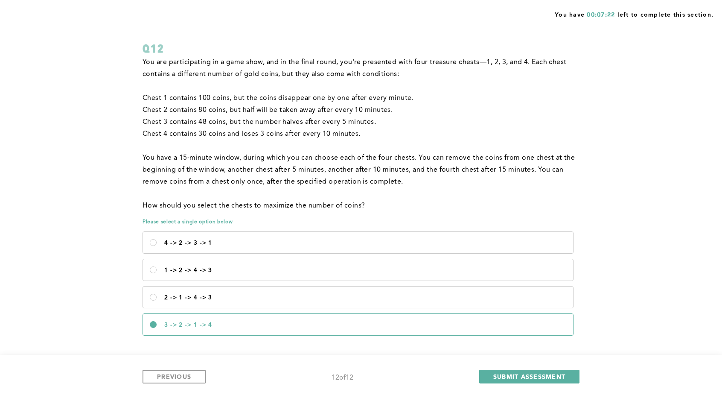
scroll to position [50, 0]
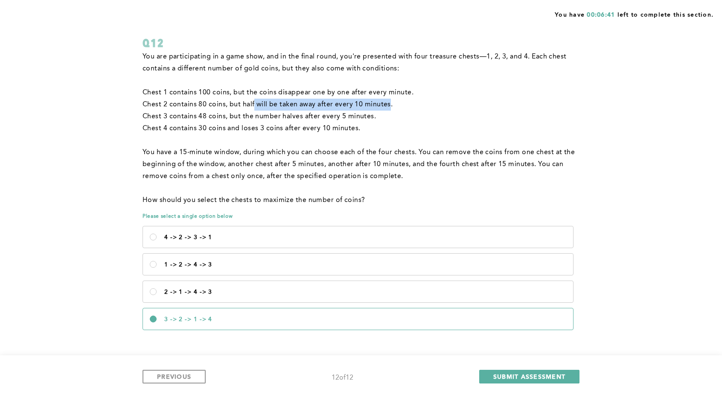
drag, startPoint x: 253, startPoint y: 105, endPoint x: 390, endPoint y: 107, distance: 137.4
click at [390, 107] on p "Chest 2 contains 80 coins, but half will be taken away after every 10 minutes." at bounding box center [360, 105] width 434 height 12
drag, startPoint x: 391, startPoint y: 106, endPoint x: 229, endPoint y: 105, distance: 162.6
click at [229, 105] on p "Chest 2 contains 80 coins, but half will be taken away after every 10 minutes." at bounding box center [360, 105] width 434 height 12
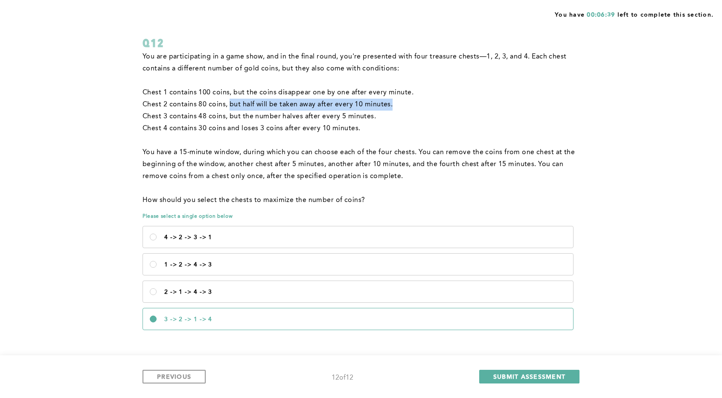
click at [229, 105] on p "Chest 2 contains 80 coins, but half will be taken away after every 10 minutes." at bounding box center [360, 105] width 434 height 12
drag, startPoint x: 230, startPoint y: 105, endPoint x: 421, endPoint y: 104, distance: 191.2
click at [421, 104] on p "Chest 2 contains 80 coins, but half will be taken away after every 10 minutes." at bounding box center [360, 105] width 434 height 12
drag, startPoint x: 420, startPoint y: 104, endPoint x: 231, endPoint y: 105, distance: 188.6
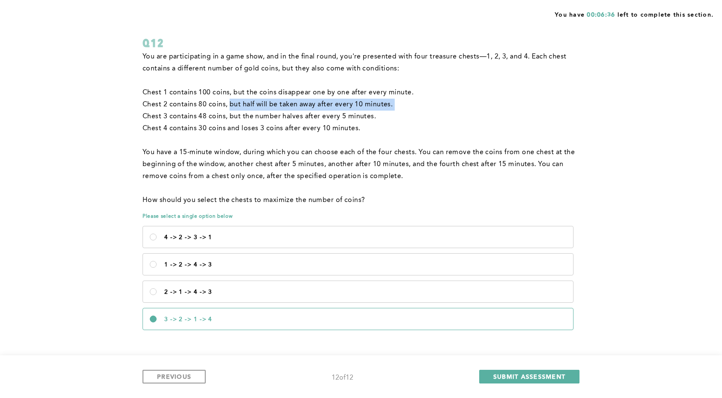
click at [231, 105] on p "Chest 2 contains 80 coins, but half will be taken away after every 10 minutes." at bounding box center [360, 105] width 434 height 12
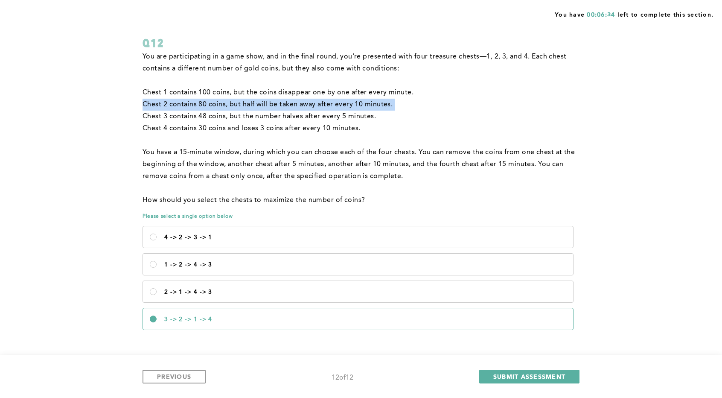
click at [230, 105] on p "Chest 2 contains 80 coins, but half will be taken away after every 10 minutes." at bounding box center [360, 105] width 434 height 12
drag, startPoint x: 230, startPoint y: 105, endPoint x: 392, endPoint y: 104, distance: 162.2
click at [392, 104] on p "Chest 2 contains 80 coins, but half will be taken away after every 10 minutes." at bounding box center [360, 105] width 434 height 12
drag, startPoint x: 397, startPoint y: 104, endPoint x: 231, endPoint y: 107, distance: 165.6
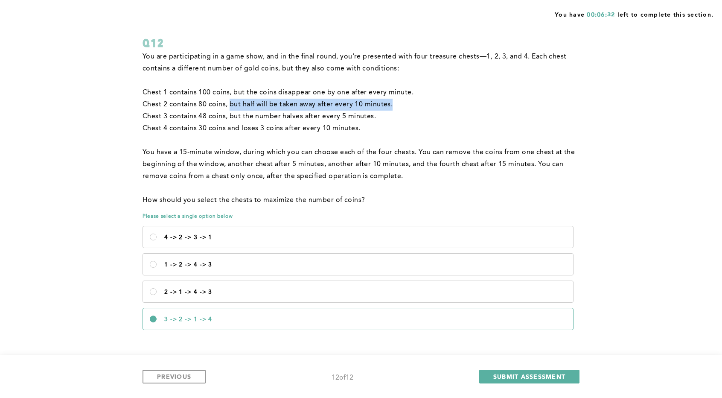
click at [231, 107] on p "Chest 2 contains 80 coins, but half will be taken away after every 10 minutes." at bounding box center [360, 105] width 434 height 12
drag, startPoint x: 231, startPoint y: 107, endPoint x: 408, endPoint y: 101, distance: 176.8
click at [408, 101] on p "Chest 2 contains 80 coins, but half will be taken away after every 10 minutes." at bounding box center [360, 105] width 434 height 12
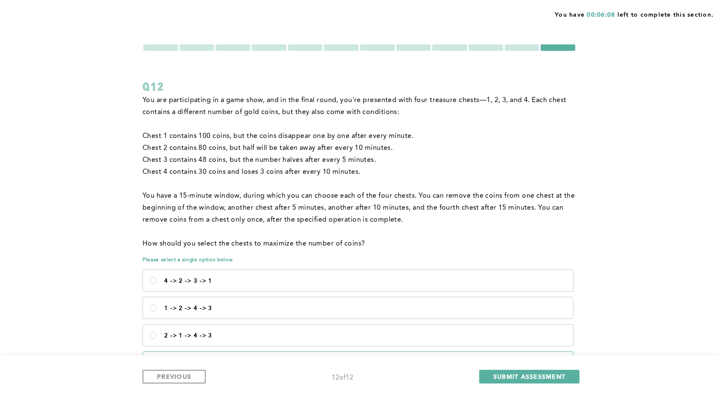
scroll to position [0, 0]
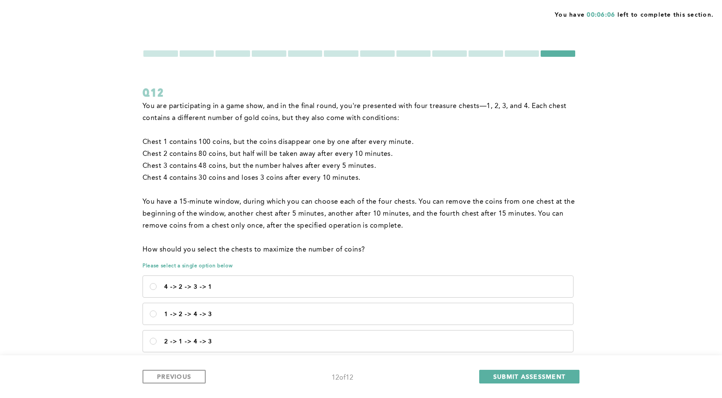
click at [526, 50] on div at bounding box center [522, 53] width 35 height 6
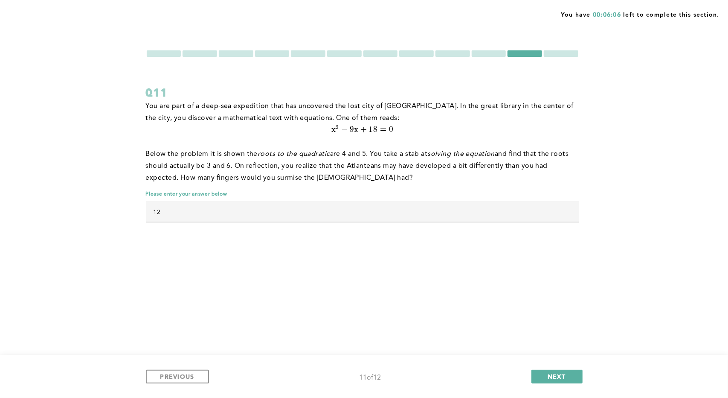
click at [559, 52] on div at bounding box center [561, 53] width 35 height 6
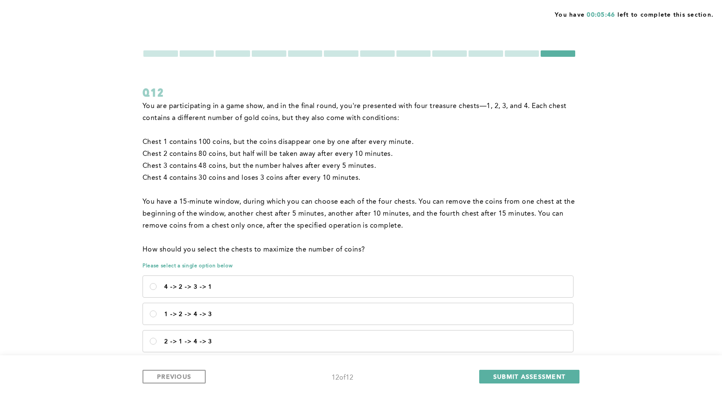
click at [176, 53] on div at bounding box center [160, 53] width 35 height 6
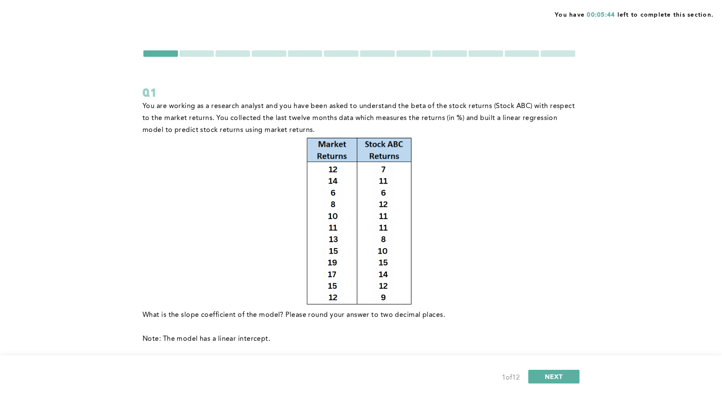
click at [204, 52] on div at bounding box center [197, 53] width 35 height 6
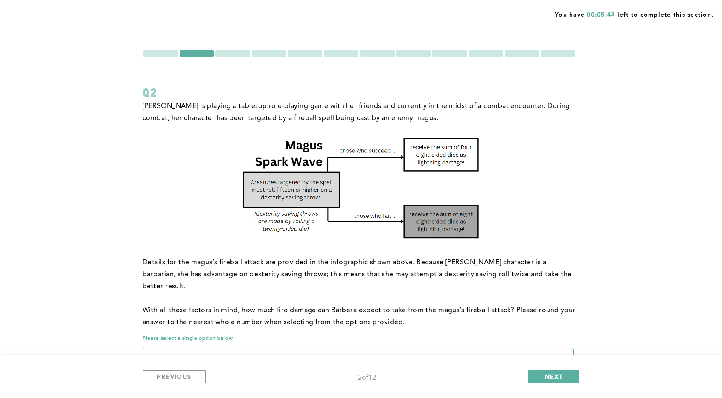
click at [239, 53] on div at bounding box center [233, 53] width 35 height 6
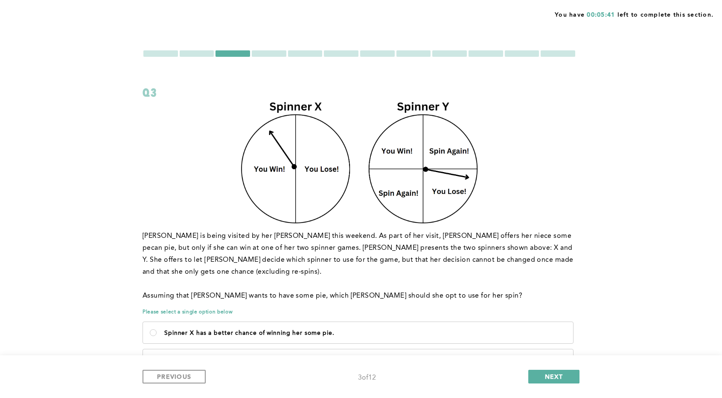
click at [271, 55] on div at bounding box center [269, 53] width 35 height 6
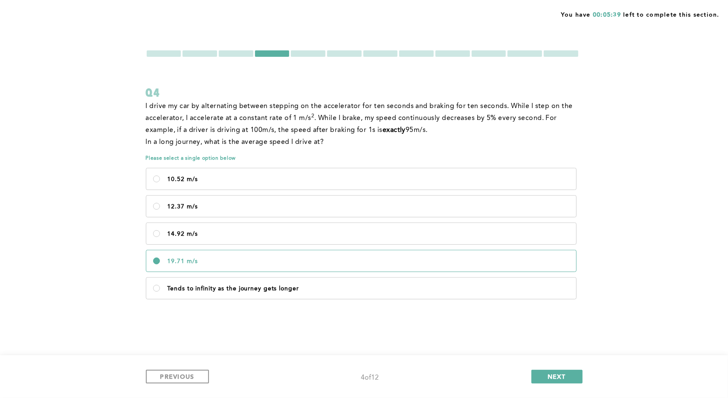
click at [292, 55] on div at bounding box center [308, 53] width 35 height 6
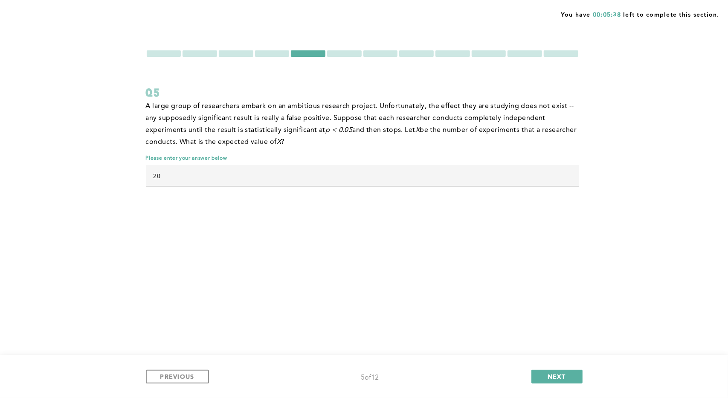
click at [331, 52] on div at bounding box center [344, 53] width 35 height 6
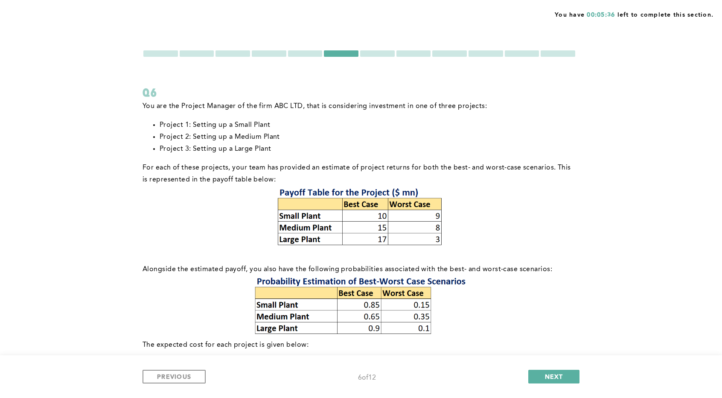
click at [381, 51] on div at bounding box center [377, 53] width 35 height 6
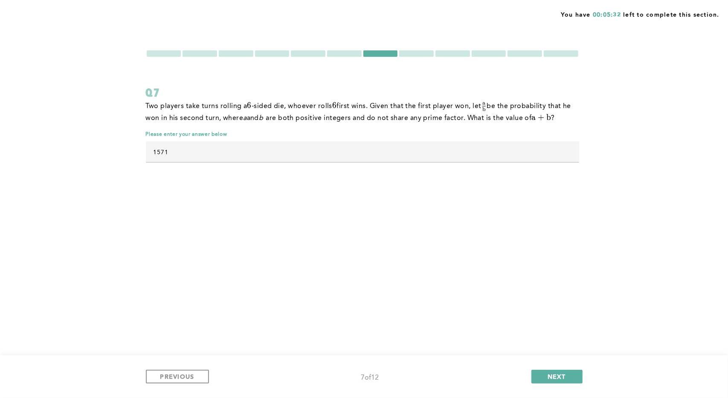
click at [415, 55] on div at bounding box center [416, 53] width 35 height 6
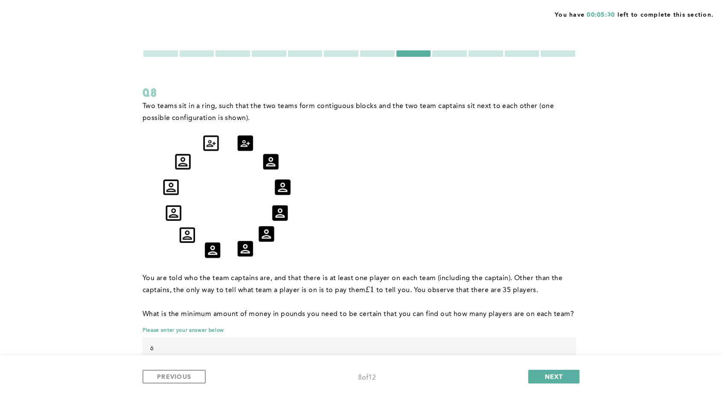
click at [451, 55] on div at bounding box center [449, 53] width 35 height 6
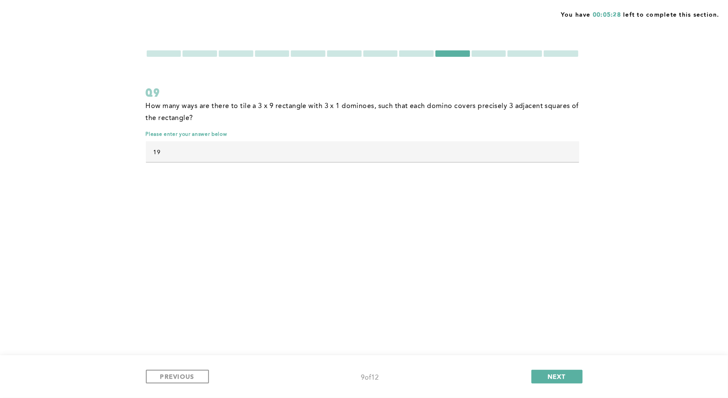
click at [477, 48] on div "You have 00:05:28 left to complete this section. Q9 How many ways are there to …" at bounding box center [364, 199] width 728 height 398
click at [480, 51] on div at bounding box center [489, 53] width 35 height 6
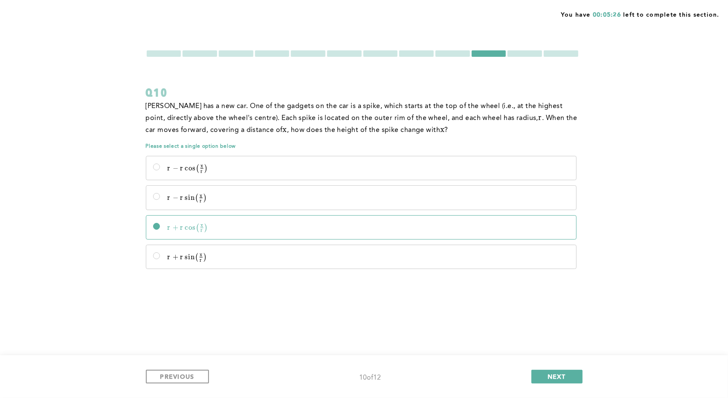
click at [524, 54] on div at bounding box center [525, 53] width 35 height 6
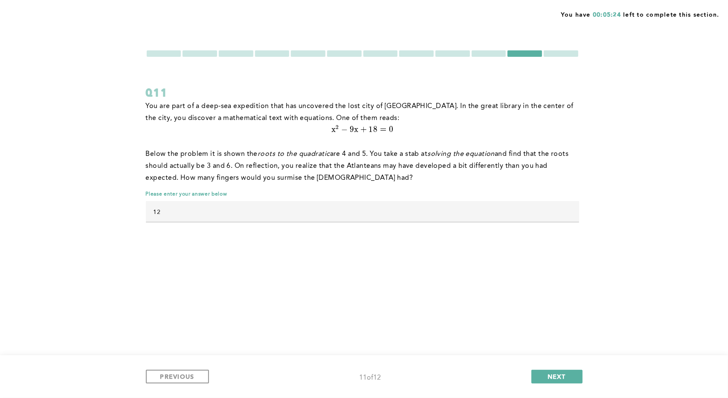
click at [552, 52] on div at bounding box center [561, 53] width 35 height 6
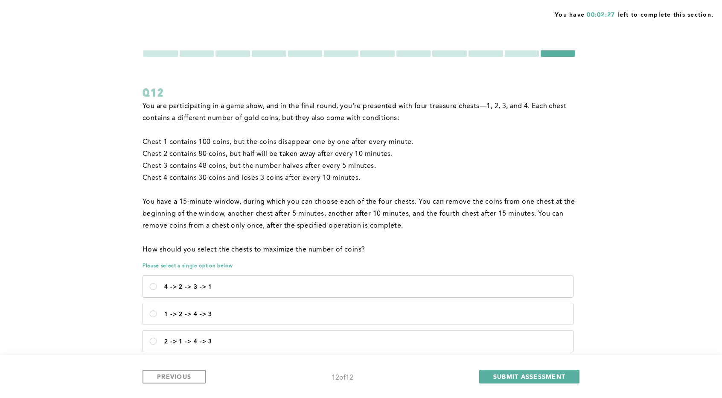
click at [507, 52] on div at bounding box center [522, 53] width 35 height 6
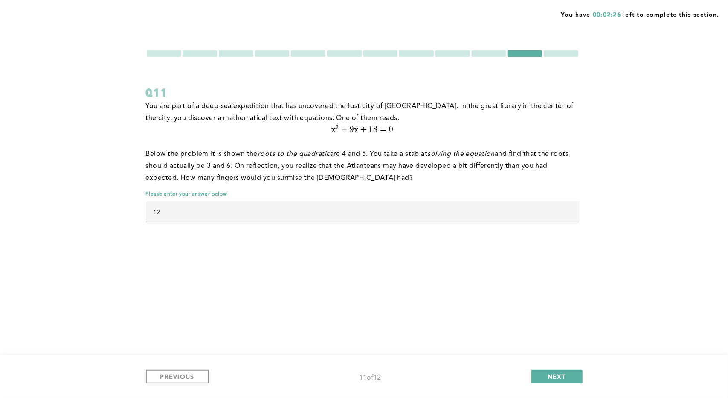
click at [484, 53] on div at bounding box center [489, 53] width 35 height 6
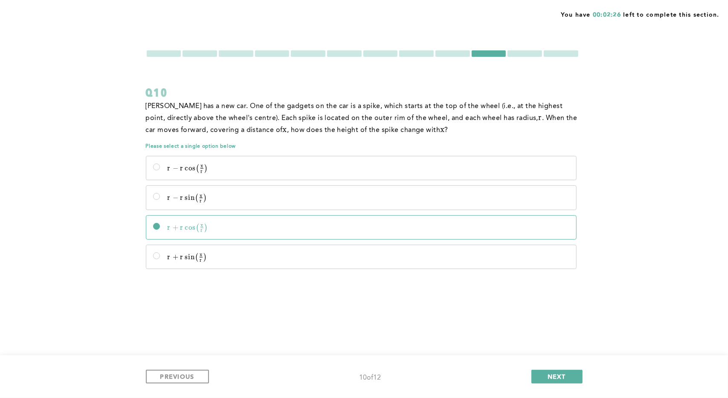
click at [458, 51] on div at bounding box center [453, 53] width 35 height 6
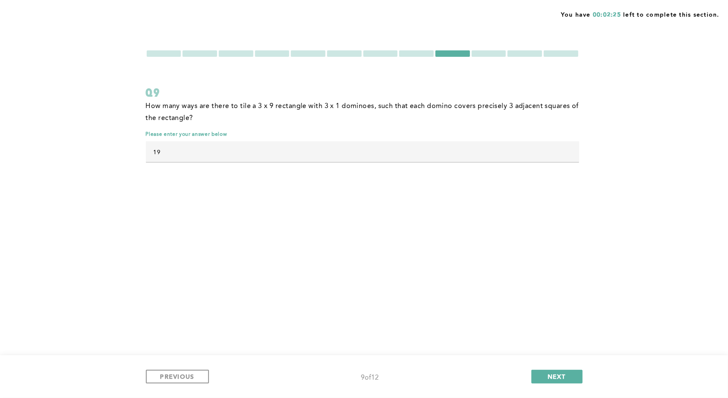
click at [417, 52] on div at bounding box center [416, 53] width 35 height 6
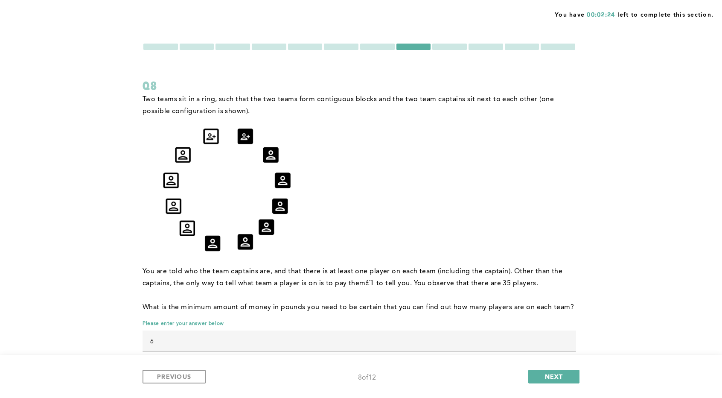
scroll to position [24, 0]
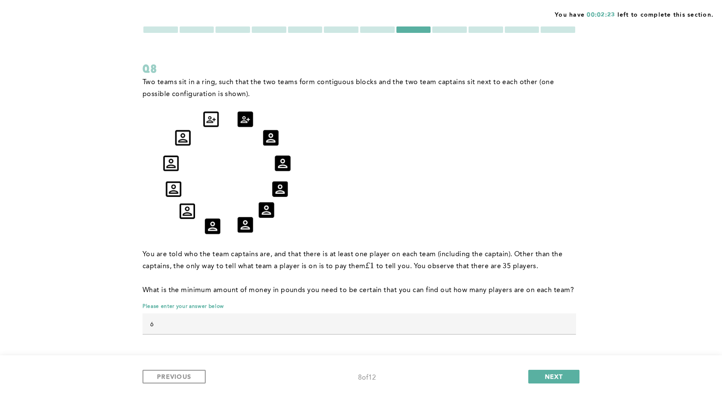
click at [383, 24] on div "You have 00:02:23 left to complete this section. Q8 Two teams sit in a ring, su…" at bounding box center [361, 187] width 722 height 422
click at [381, 27] on div at bounding box center [377, 29] width 35 height 6
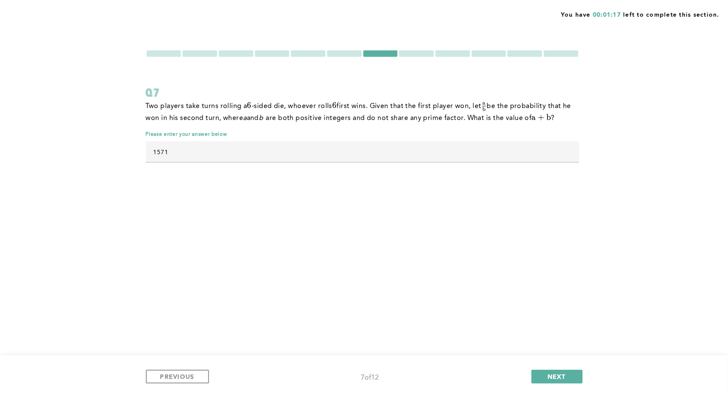
click at [573, 56] on div at bounding box center [561, 53] width 35 height 6
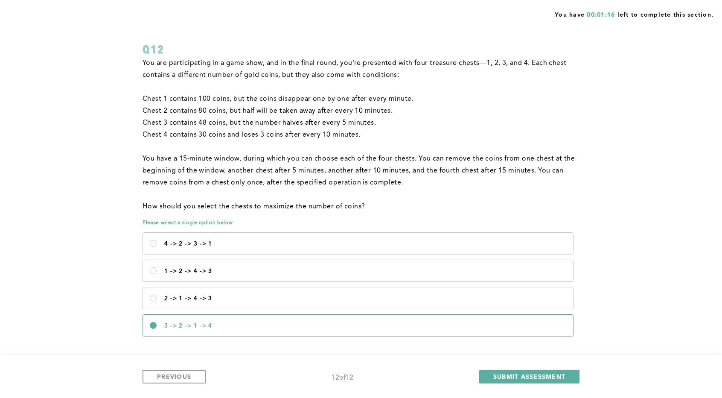
scroll to position [50, 0]
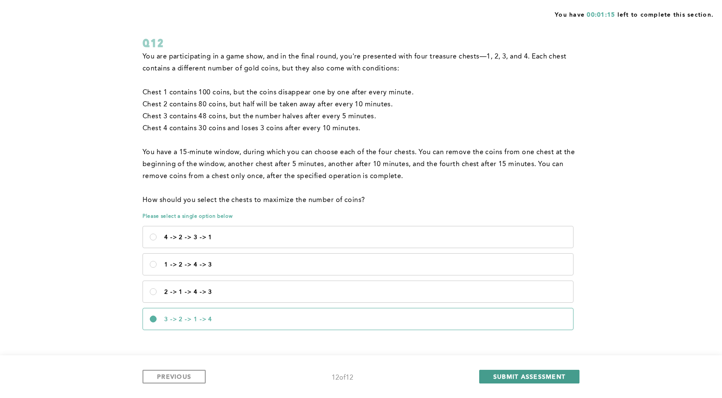
click at [515, 370] on button "SUBMIT ASSESSMENT" at bounding box center [529, 377] width 100 height 14
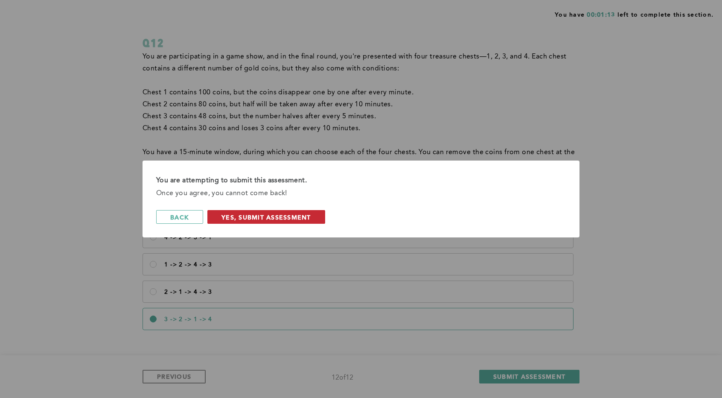
click at [256, 217] on span "Yes, Submit Assessment" at bounding box center [266, 217] width 90 height 8
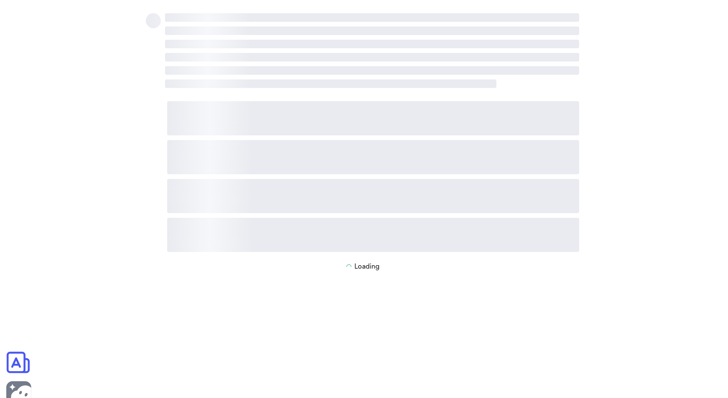
scroll to position [0, 0]
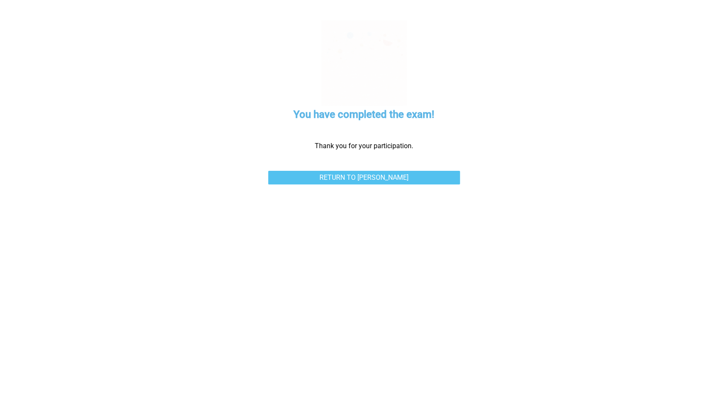
click at [440, 171] on link "Return to [PERSON_NAME]" at bounding box center [364, 178] width 192 height 14
